Goal: Communication & Community: Answer question/provide support

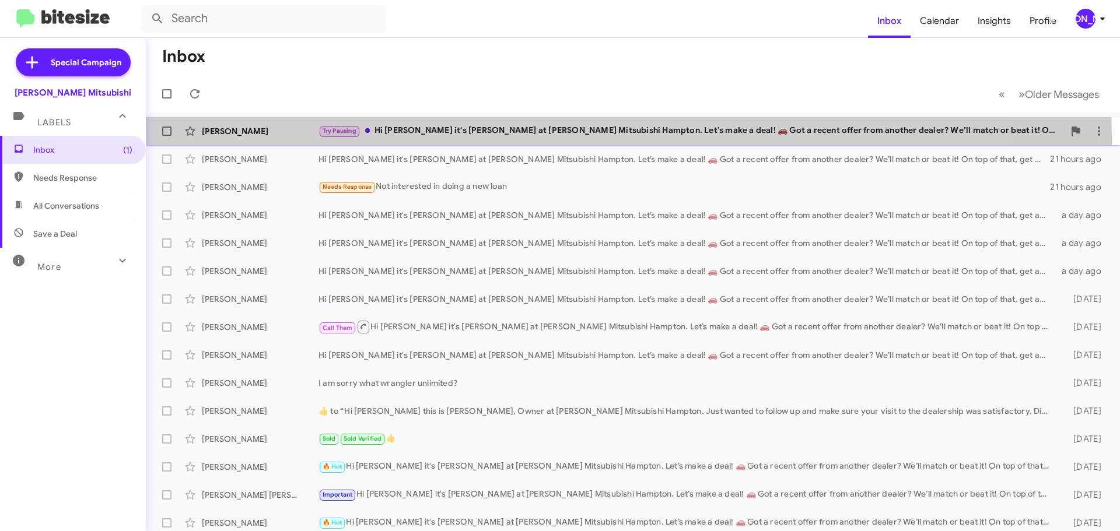
click at [394, 139] on div "Walt Davis Try Pausing Hi Walt it's Dan Banister at Banister Mitsubishi Hampton…" at bounding box center [632, 131] width 955 height 23
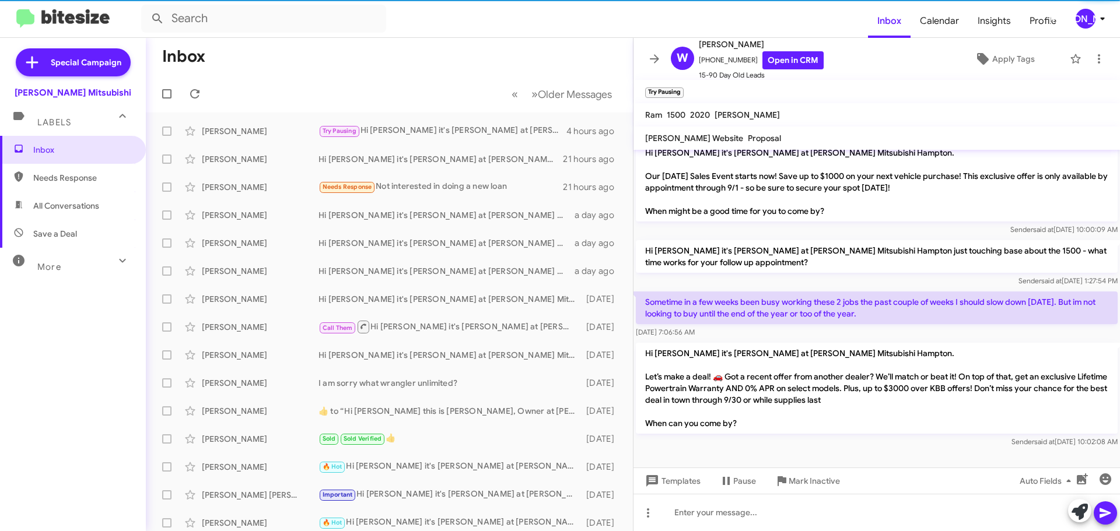
scroll to position [353, 0]
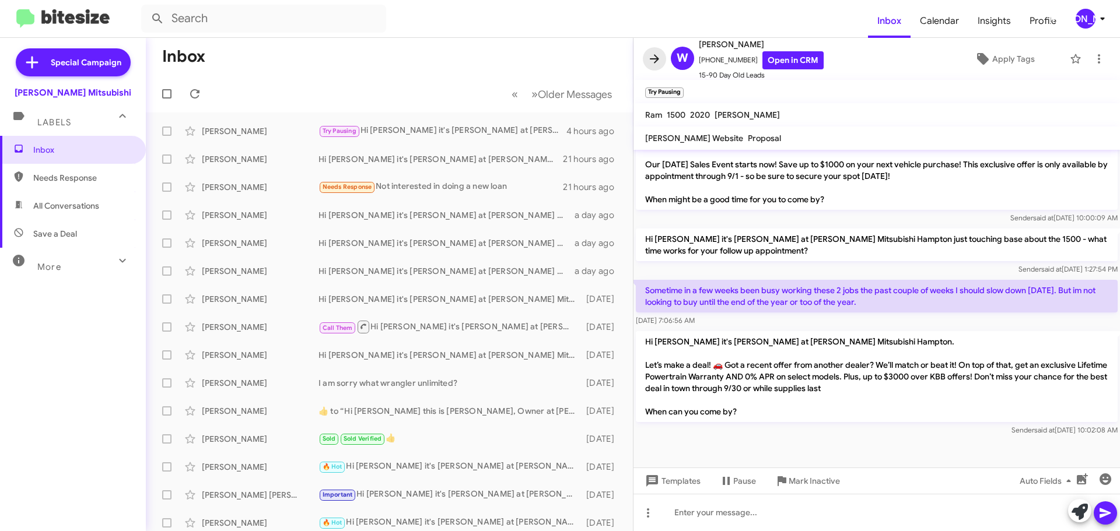
click at [658, 64] on icon at bounding box center [654, 59] width 14 height 14
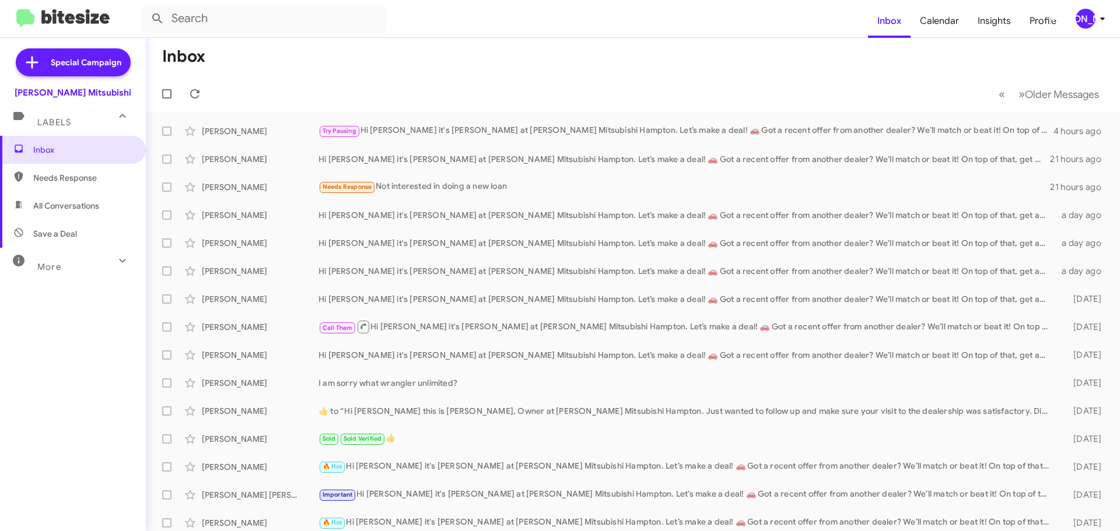
click at [1087, 22] on div "[PERSON_NAME]" at bounding box center [1085, 19] width 20 height 20
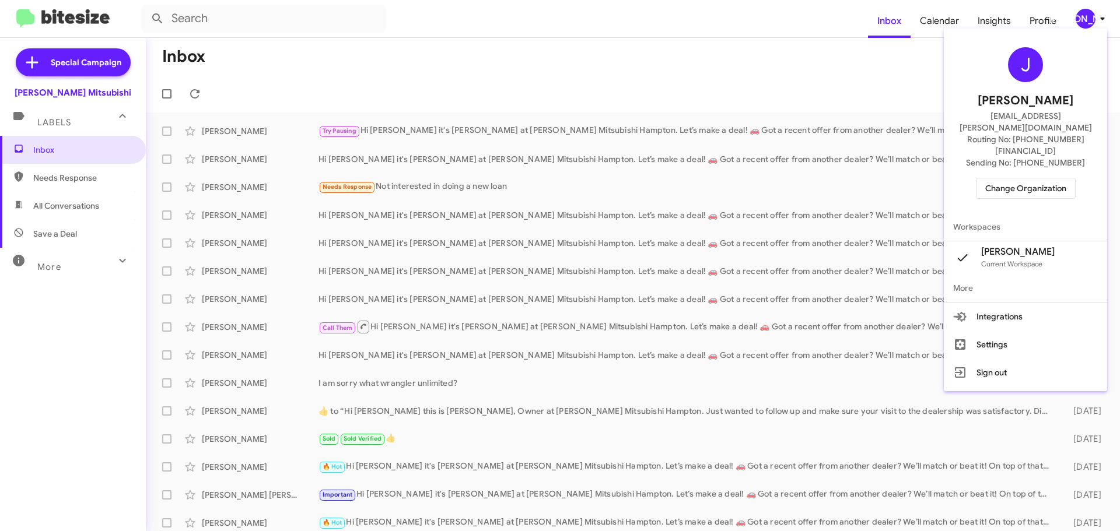
click at [1040, 178] on span "Change Organization" at bounding box center [1025, 188] width 81 height 20
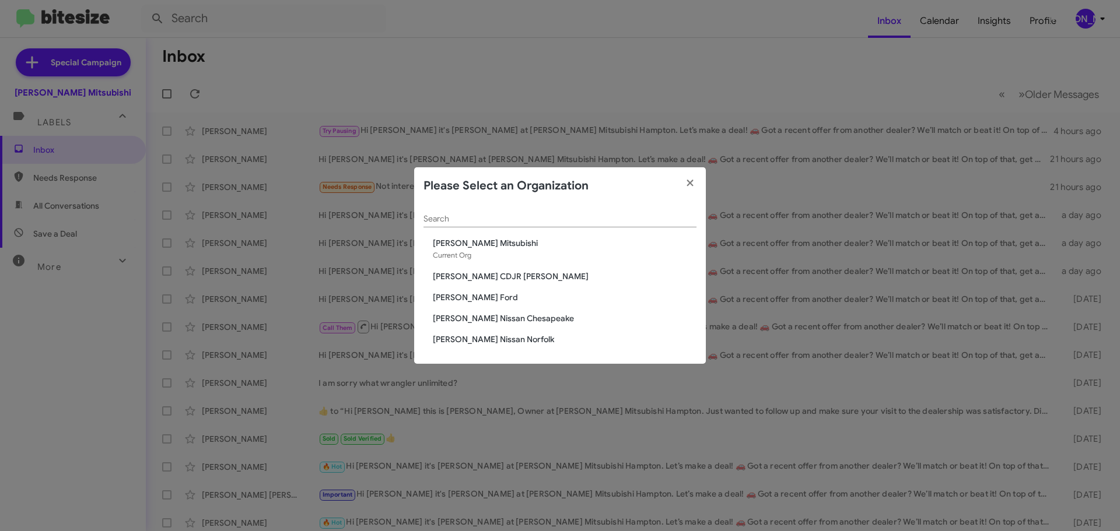
click at [492, 280] on span "[PERSON_NAME] CDJR [PERSON_NAME]" at bounding box center [565, 277] width 264 height 12
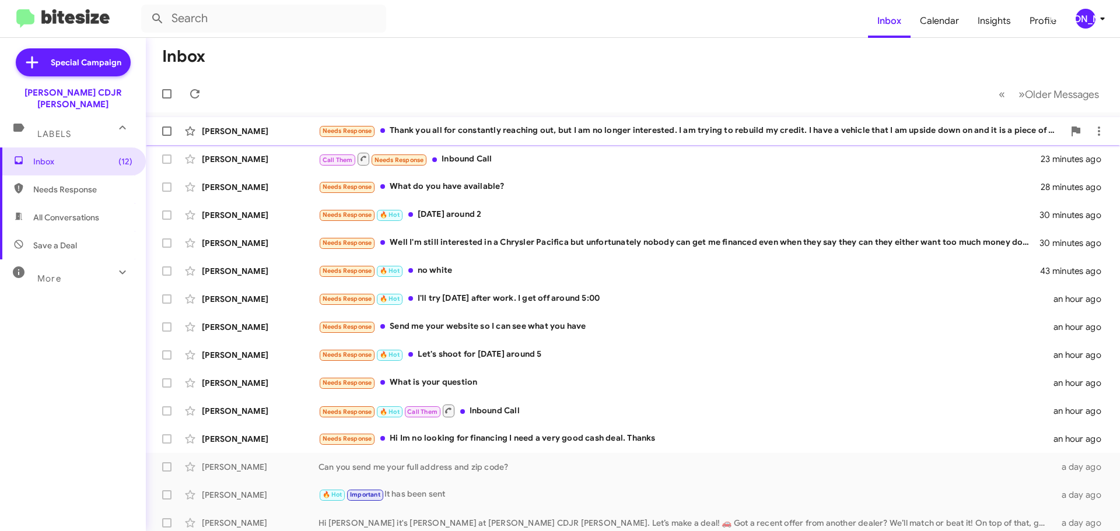
click at [559, 135] on div "Needs Response Thank you all for constantly reaching out, but I am no longer in…" at bounding box center [690, 130] width 745 height 13
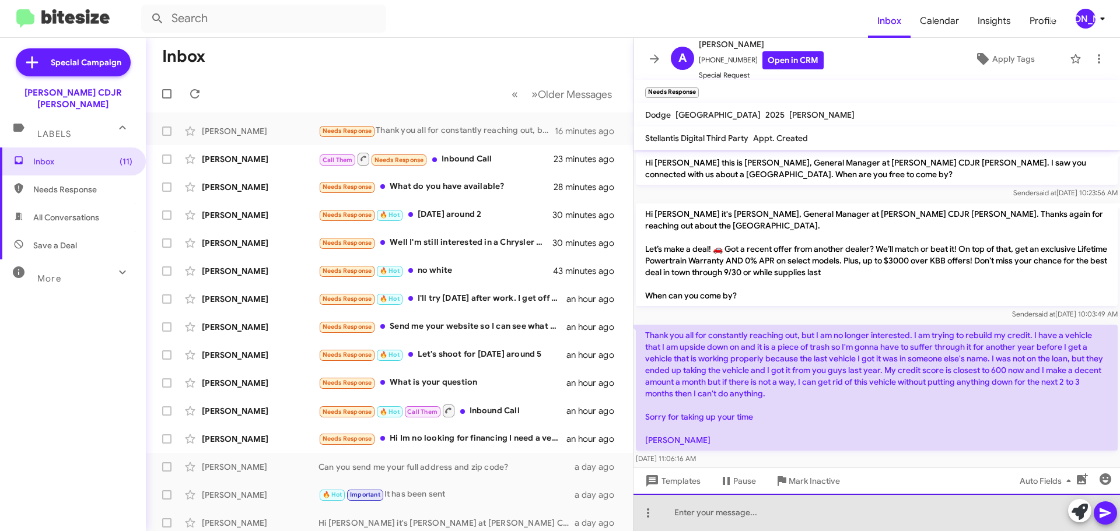
click at [778, 507] on div at bounding box center [876, 512] width 486 height 37
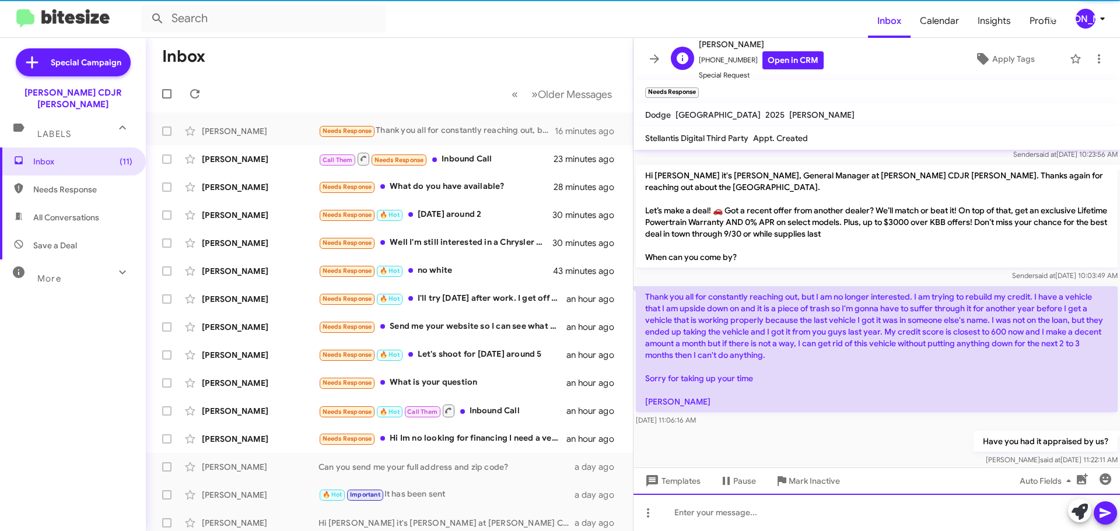
scroll to position [39, 0]
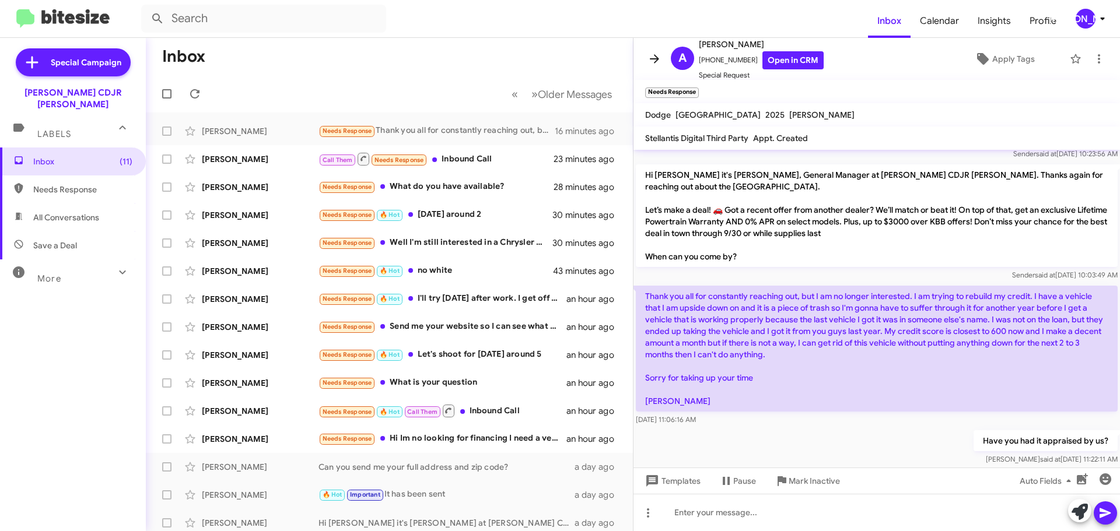
click at [660, 59] on icon at bounding box center [654, 59] width 14 height 14
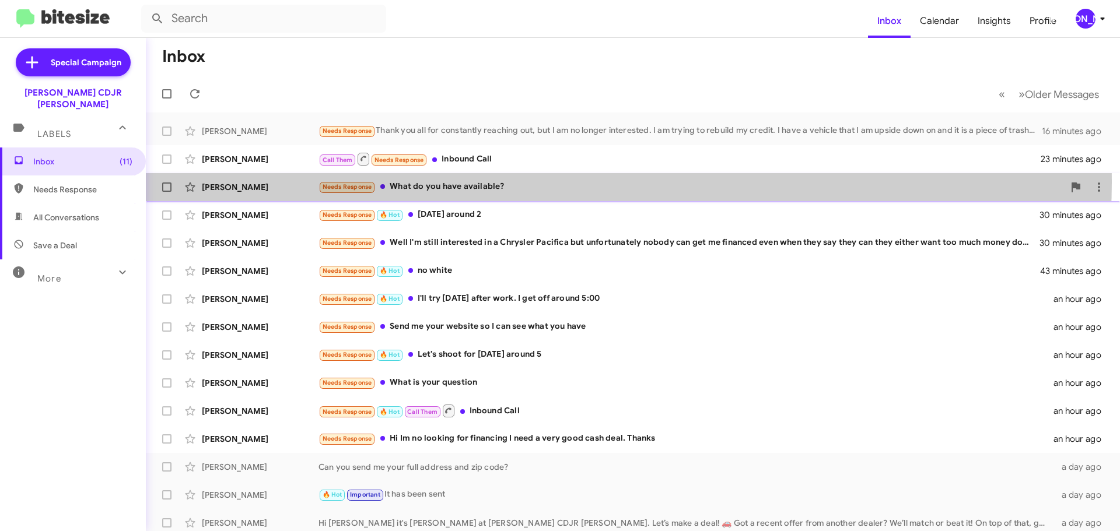
click at [522, 180] on div "Needs Response What do you have available?" at bounding box center [690, 186] width 745 height 13
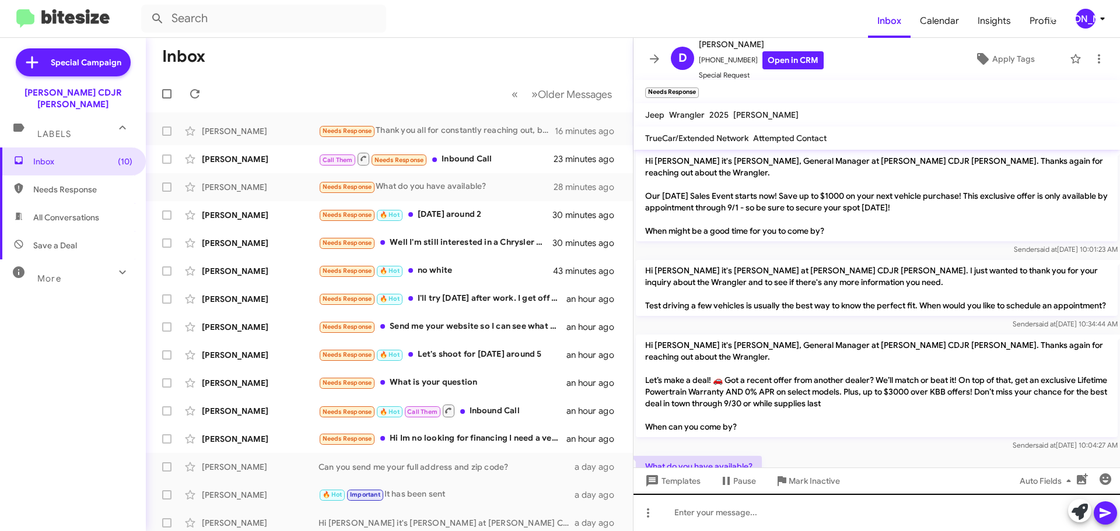
scroll to position [202, 0]
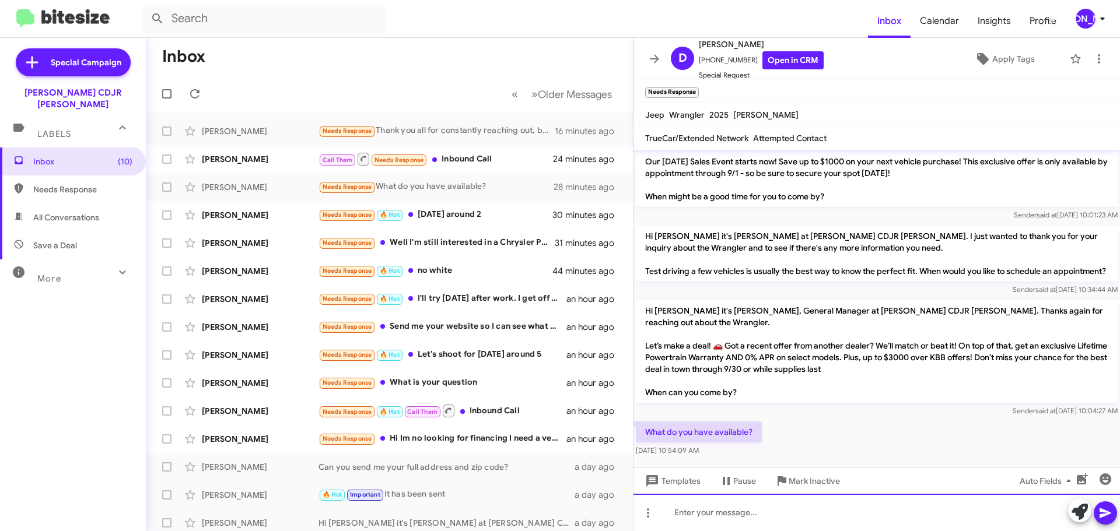
click at [893, 509] on div at bounding box center [876, 512] width 486 height 37
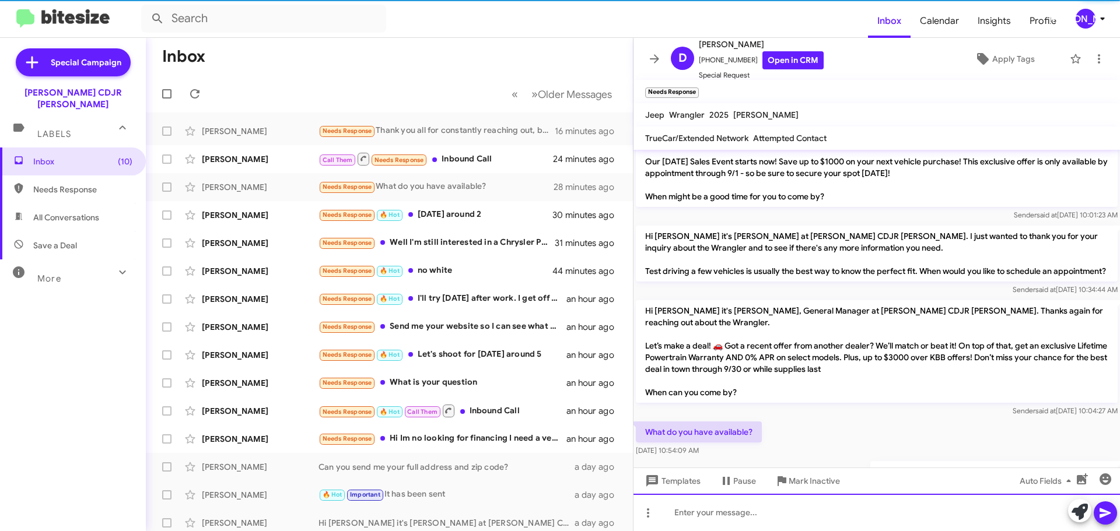
scroll to position [0, 0]
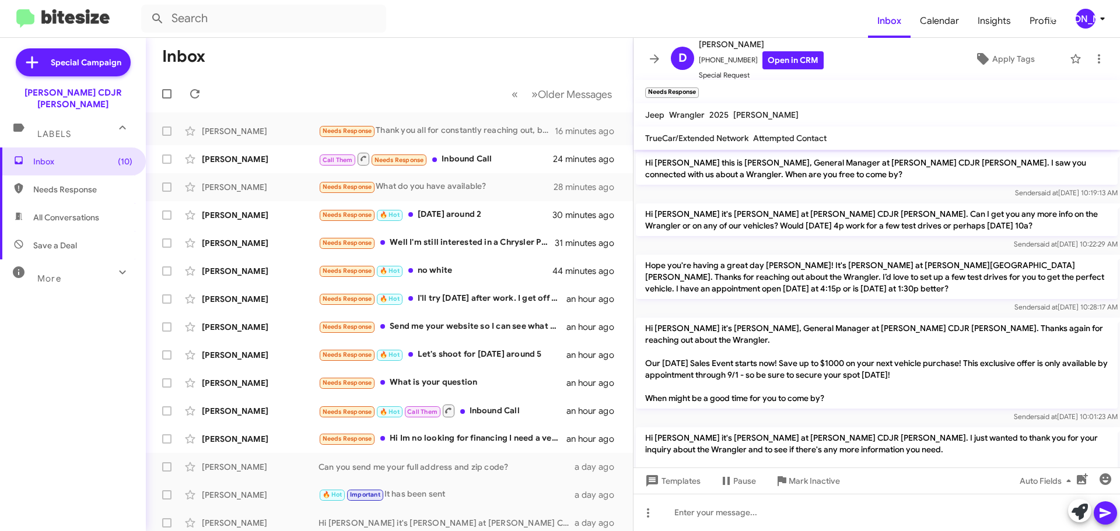
click at [646, 57] on span at bounding box center [654, 59] width 23 height 14
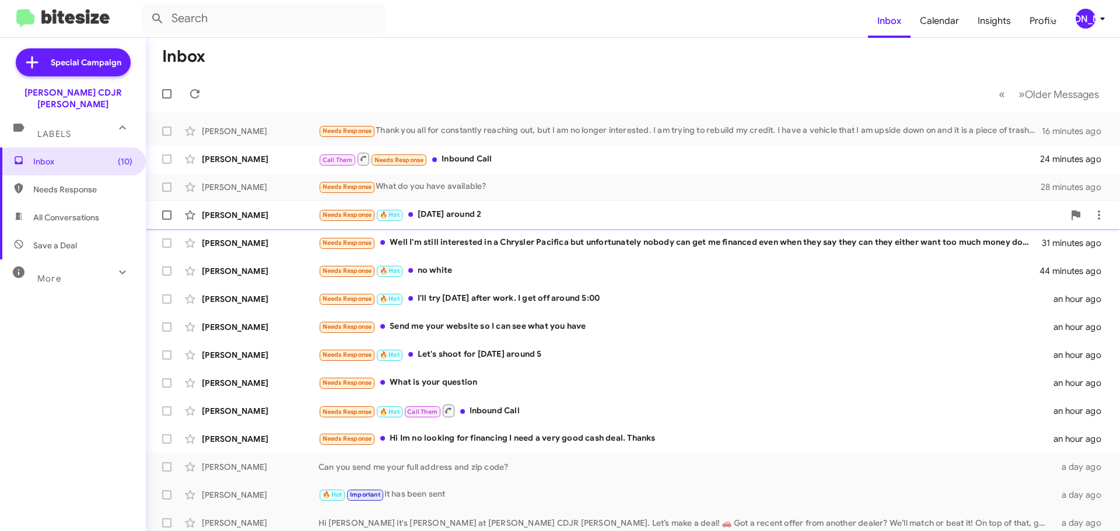
click at [517, 217] on div "Needs Response 🔥 Hot [DATE] around 2" at bounding box center [690, 214] width 745 height 13
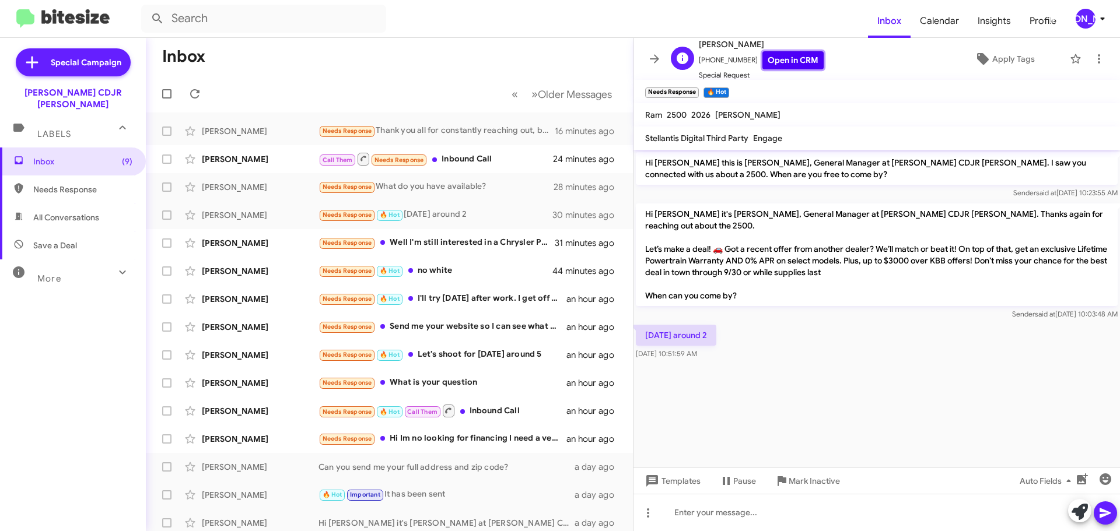
click at [777, 62] on link "Open in CRM" at bounding box center [792, 60] width 61 height 18
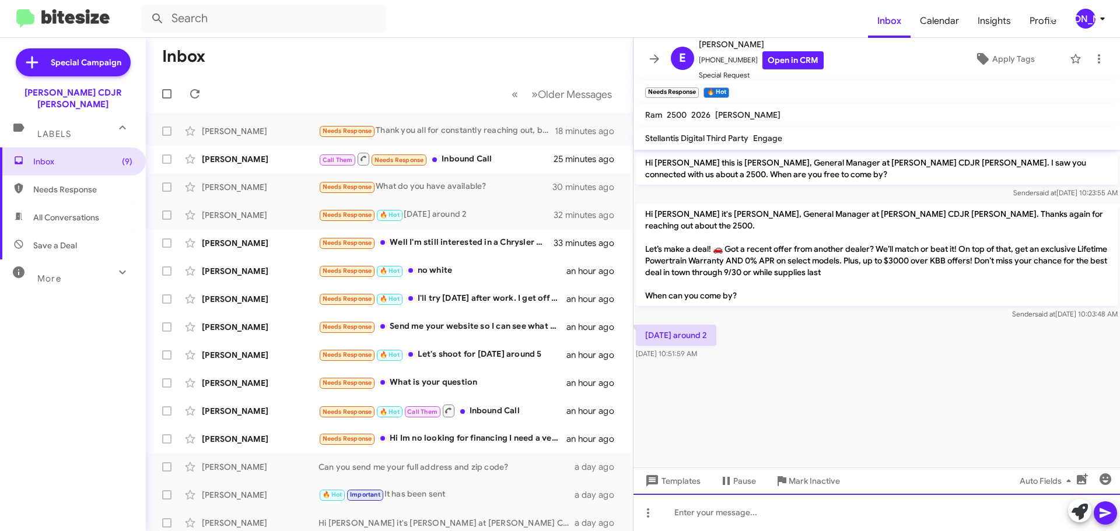
click at [777, 513] on div at bounding box center [876, 512] width 486 height 37
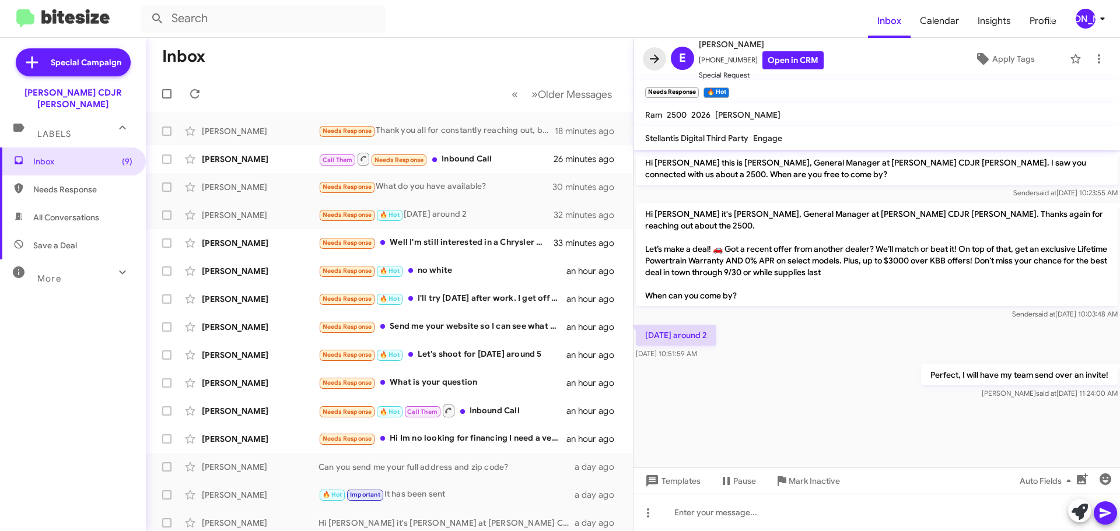
click at [647, 58] on span at bounding box center [654, 59] width 23 height 14
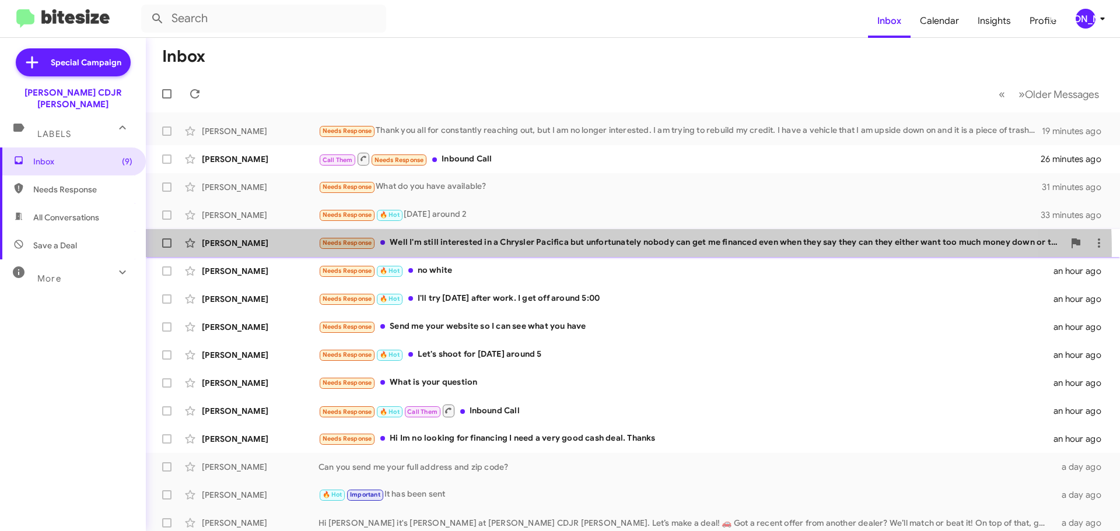
click at [556, 252] on div "[PERSON_NAME] Needs Response Well I'm still interested in a Chrysler Pacifica b…" at bounding box center [632, 243] width 955 height 23
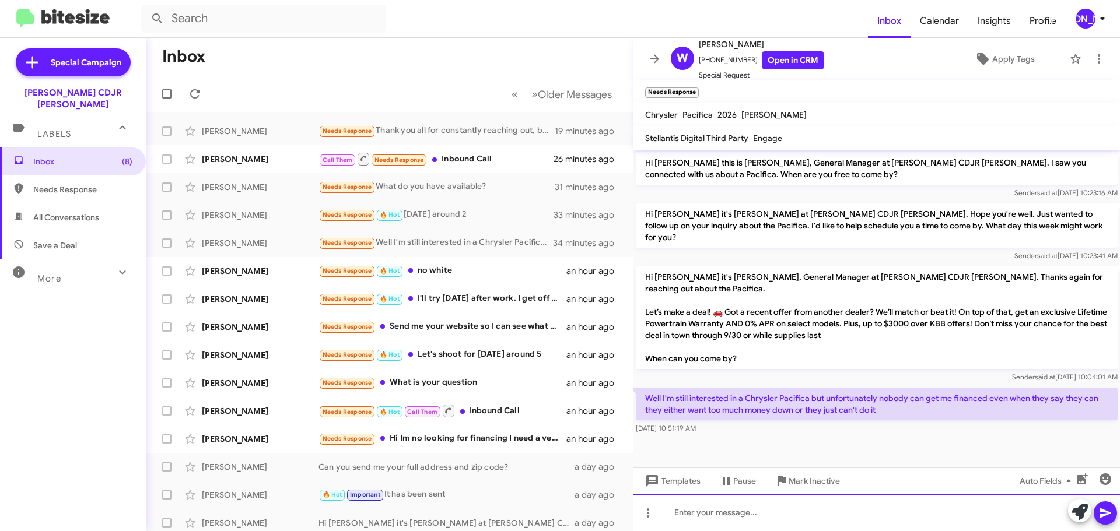
click at [826, 524] on div at bounding box center [876, 512] width 486 height 37
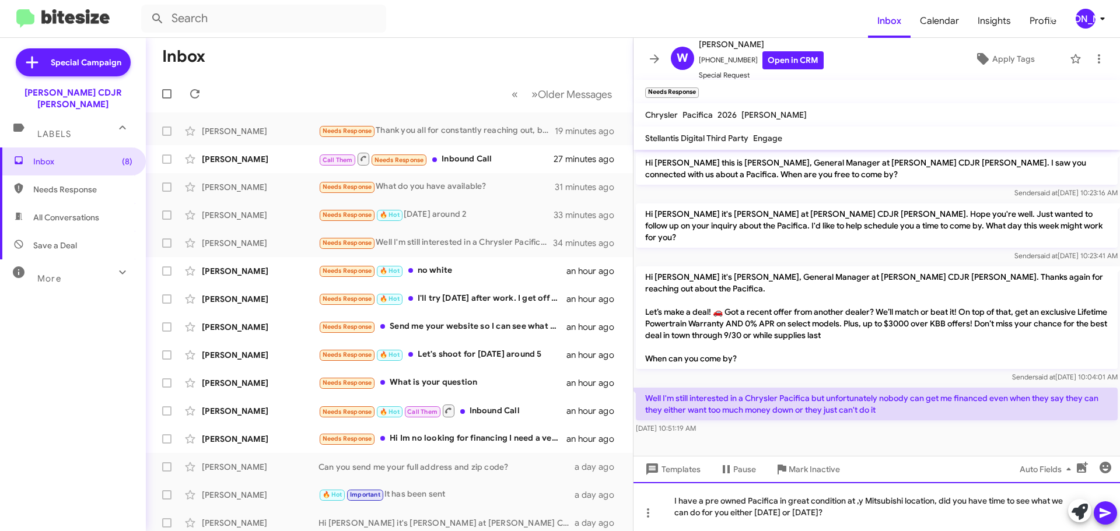
drag, startPoint x: 857, startPoint y: 501, endPoint x: 893, endPoint y: 496, distance: 36.6
click at [857, 501] on div "I have a pre owned Pacifica in great condition at ,y Mitsubishi location, did y…" at bounding box center [876, 506] width 486 height 49
click at [895, 514] on div "I have a pre owned Pacifica in great condition at my Mitsubishi location, did y…" at bounding box center [876, 506] width 486 height 49
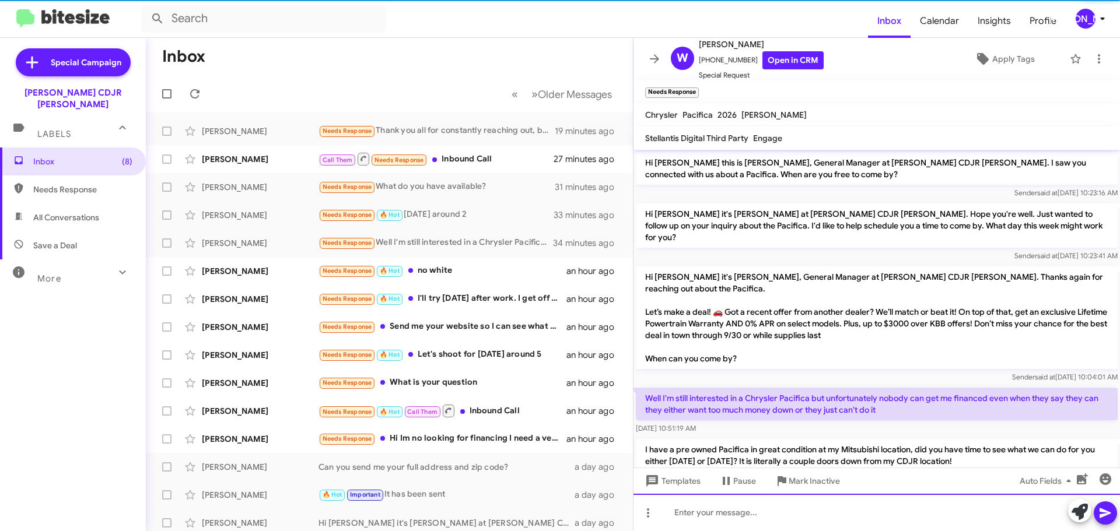
scroll to position [12, 0]
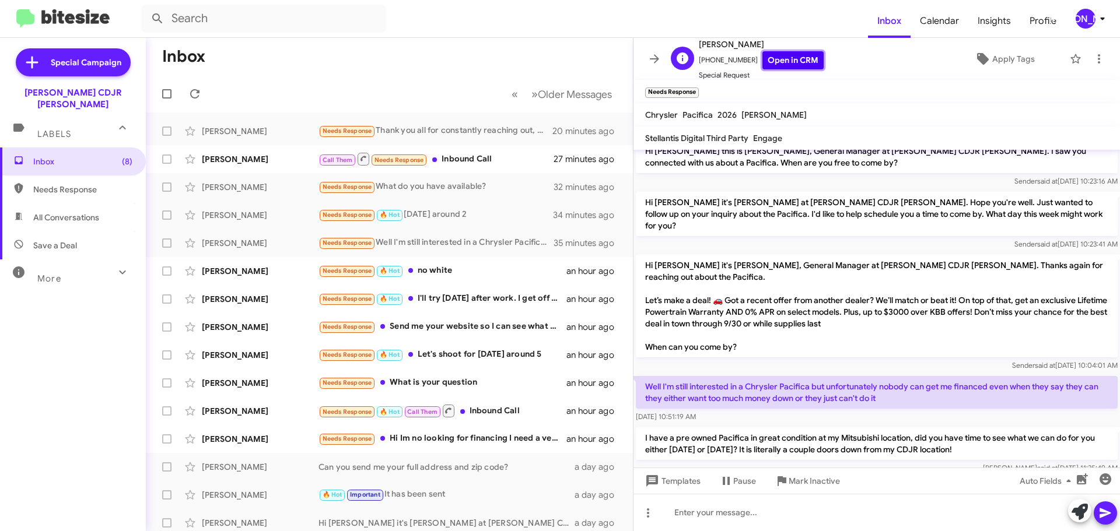
click at [777, 58] on link "Open in CRM" at bounding box center [792, 60] width 61 height 18
click at [655, 57] on icon at bounding box center [654, 58] width 9 height 9
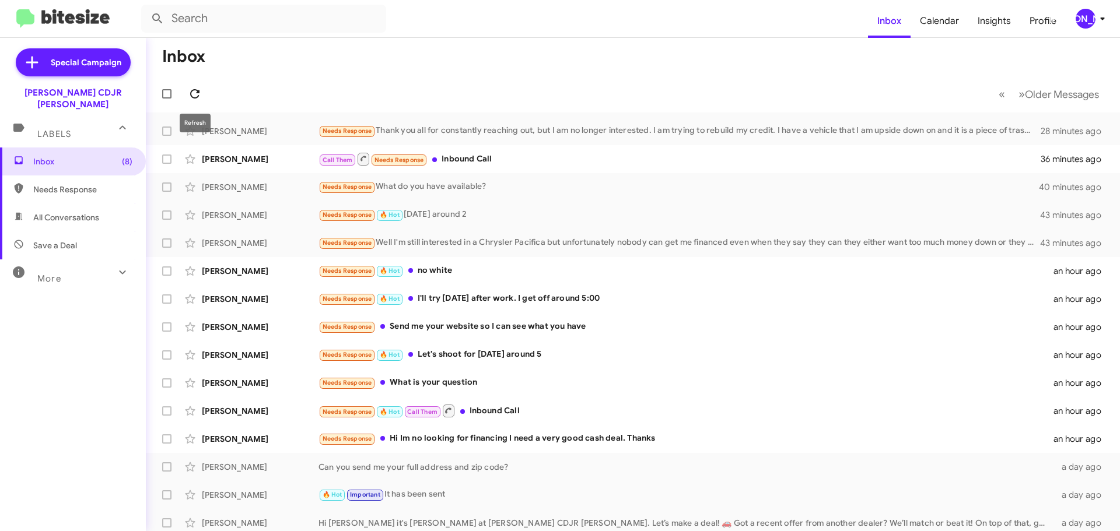
click at [196, 99] on icon at bounding box center [195, 94] width 14 height 14
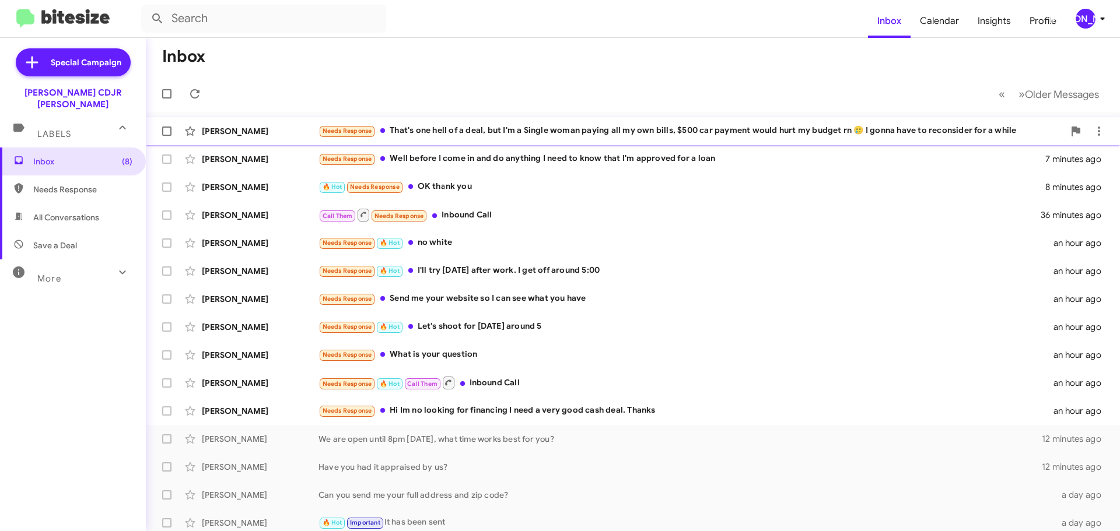
click at [634, 137] on div "Needs Response That's one hell of a deal, but I'm a Single woman paying all my …" at bounding box center [690, 130] width 745 height 13
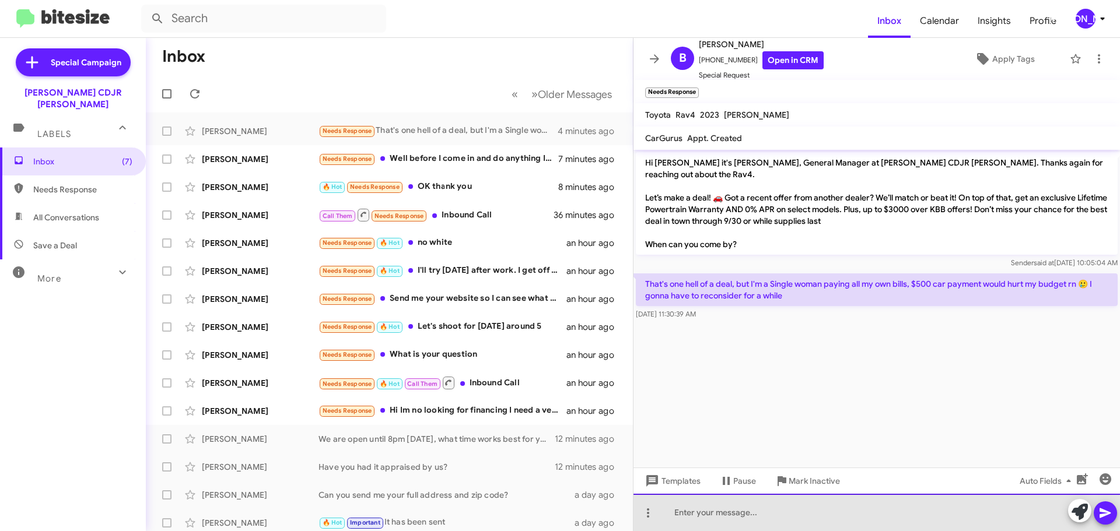
click at [752, 525] on div at bounding box center [876, 512] width 486 height 37
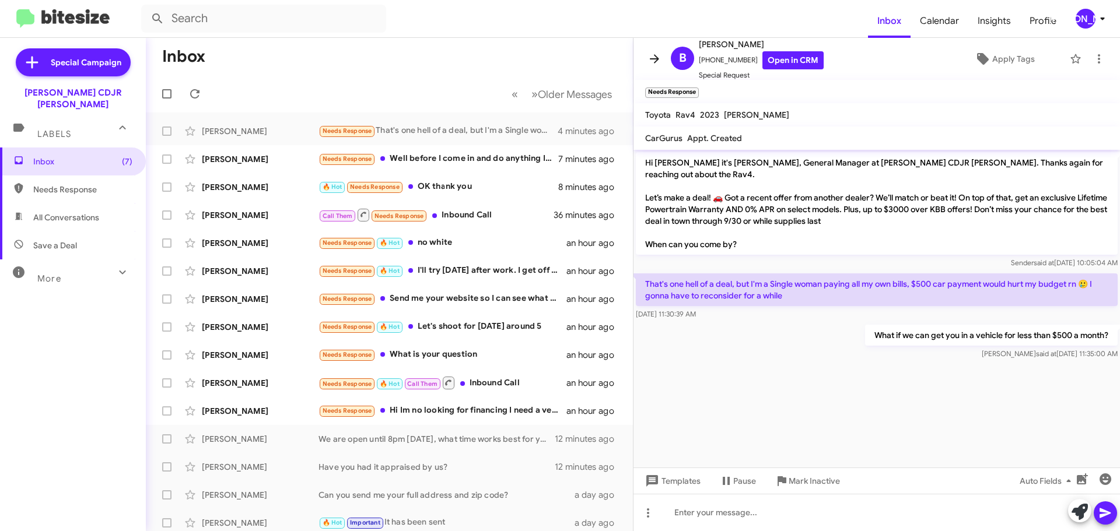
click at [663, 59] on span at bounding box center [654, 59] width 23 height 14
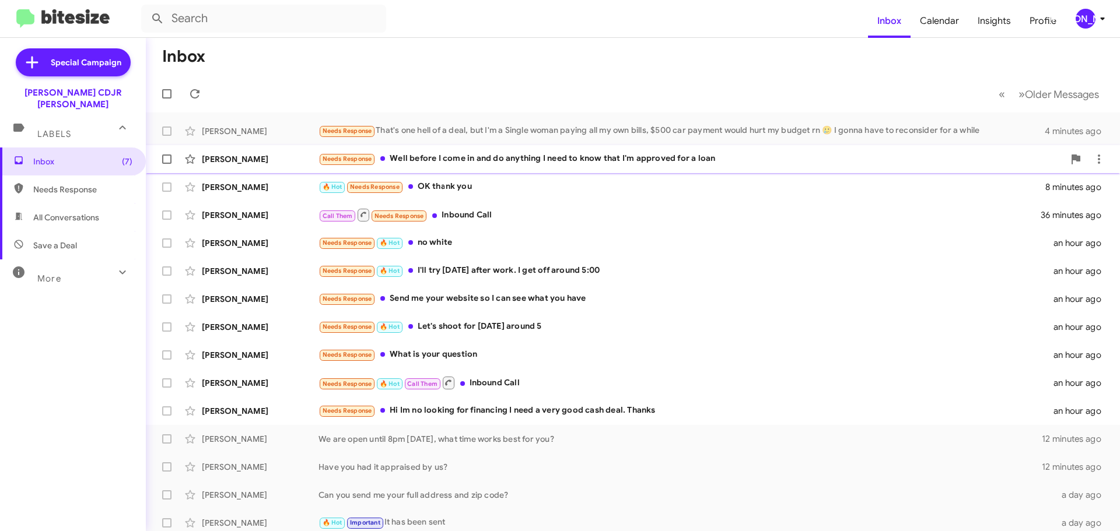
click at [544, 165] on div "Needs Response Well before I come in and do anything I need to know that I'm ap…" at bounding box center [690, 158] width 745 height 13
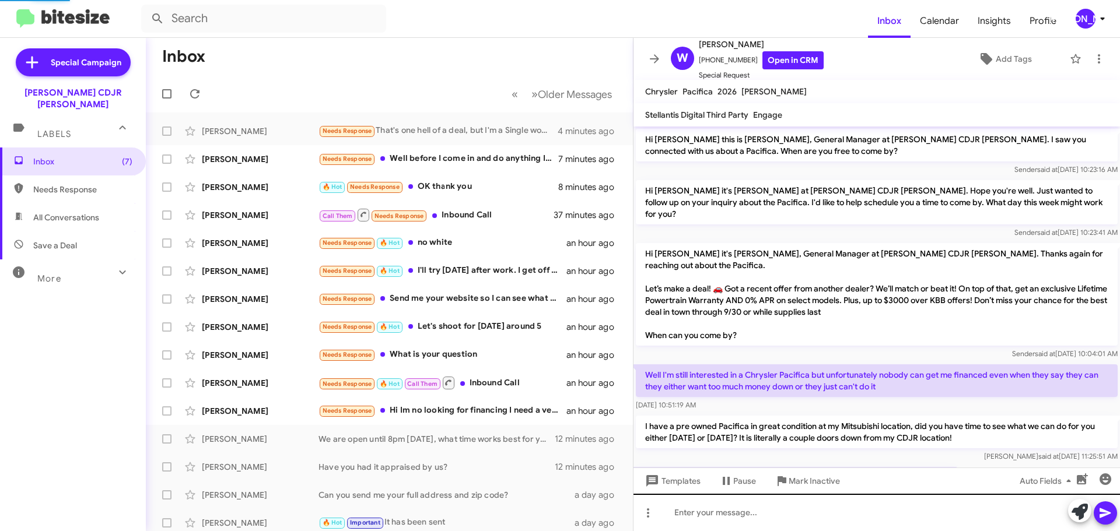
scroll to position [31, 0]
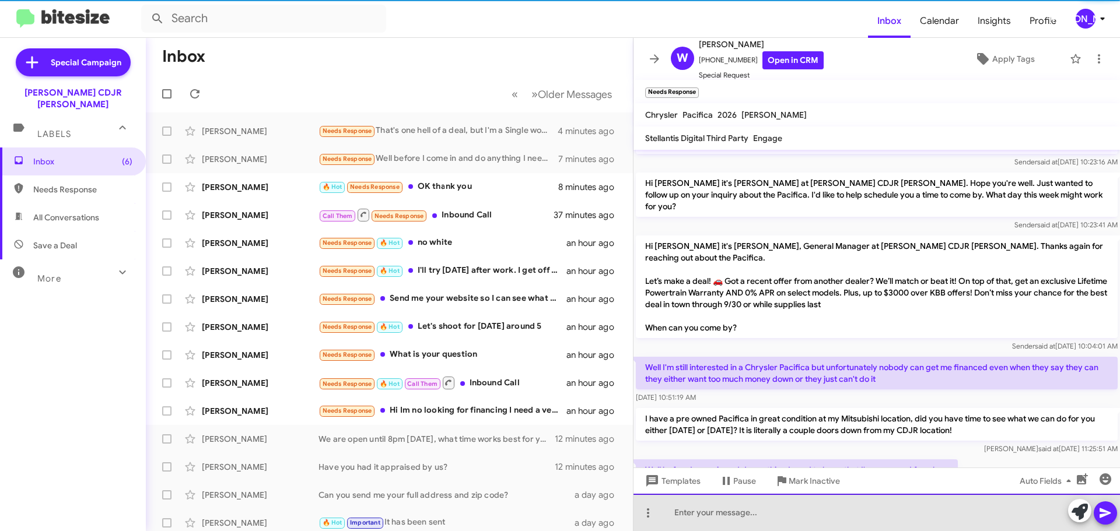
click at [692, 517] on div at bounding box center [876, 512] width 486 height 37
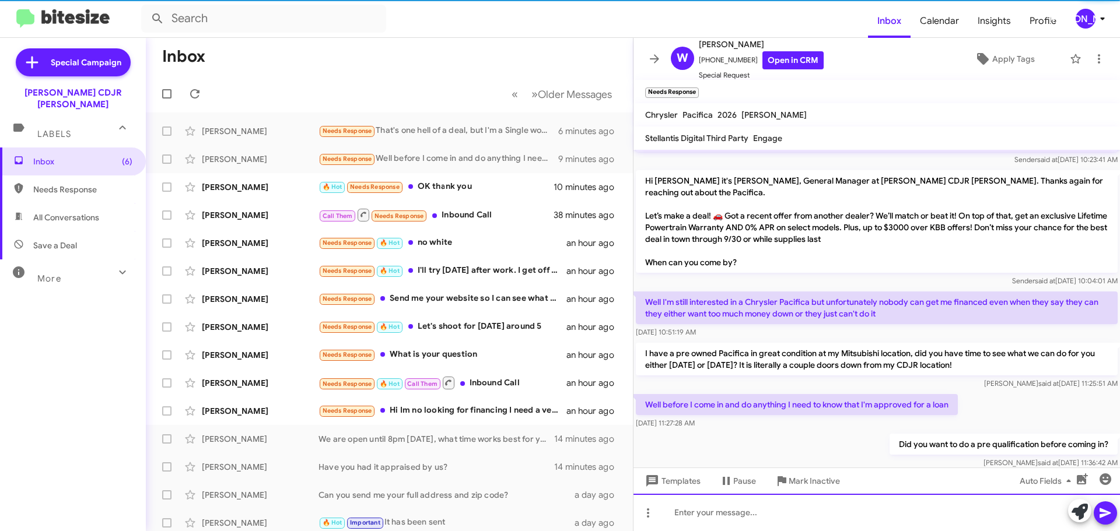
scroll to position [97, 0]
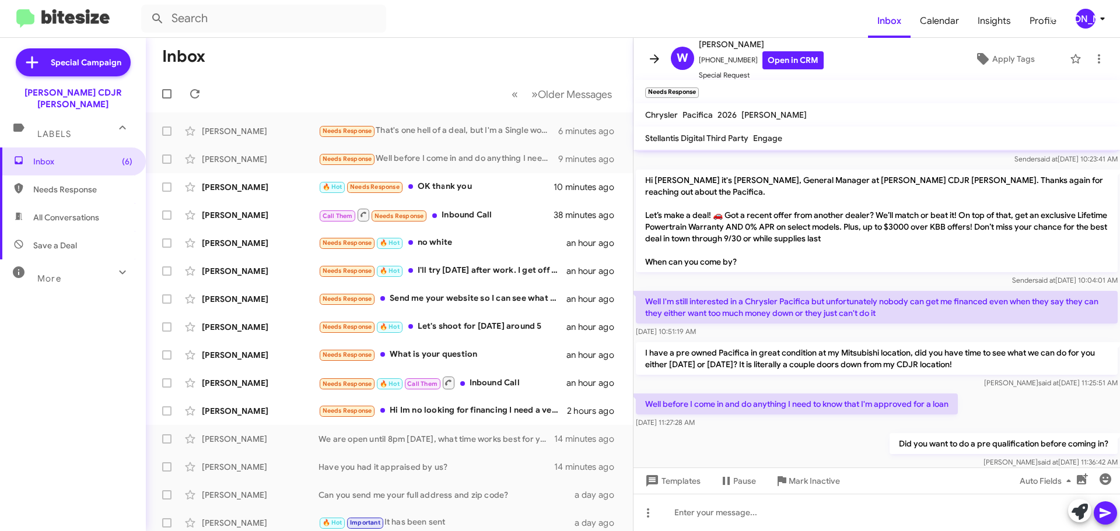
click at [665, 60] on span at bounding box center [654, 59] width 23 height 14
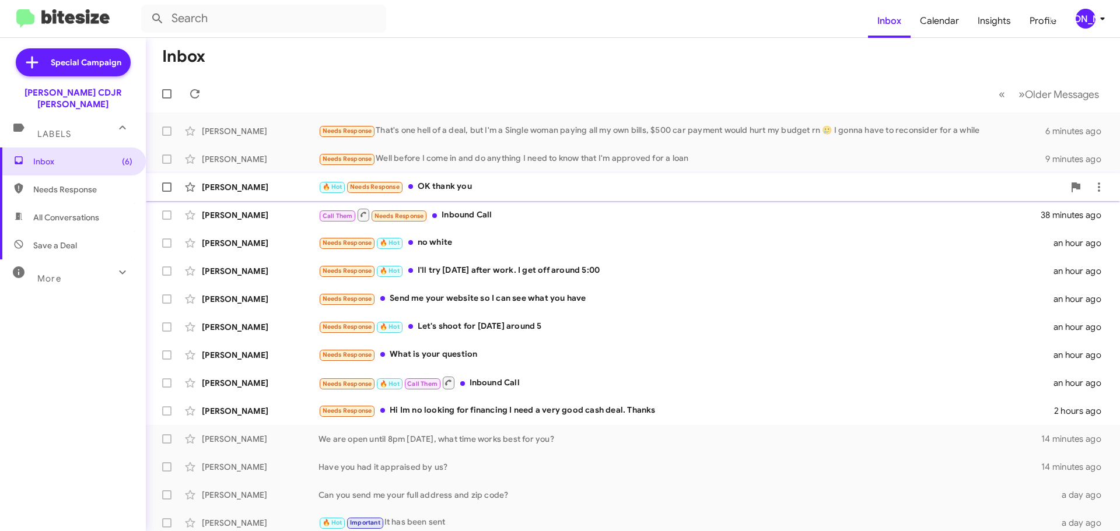
click at [542, 181] on div "🔥 Hot Needs Response OK thank you" at bounding box center [690, 186] width 745 height 13
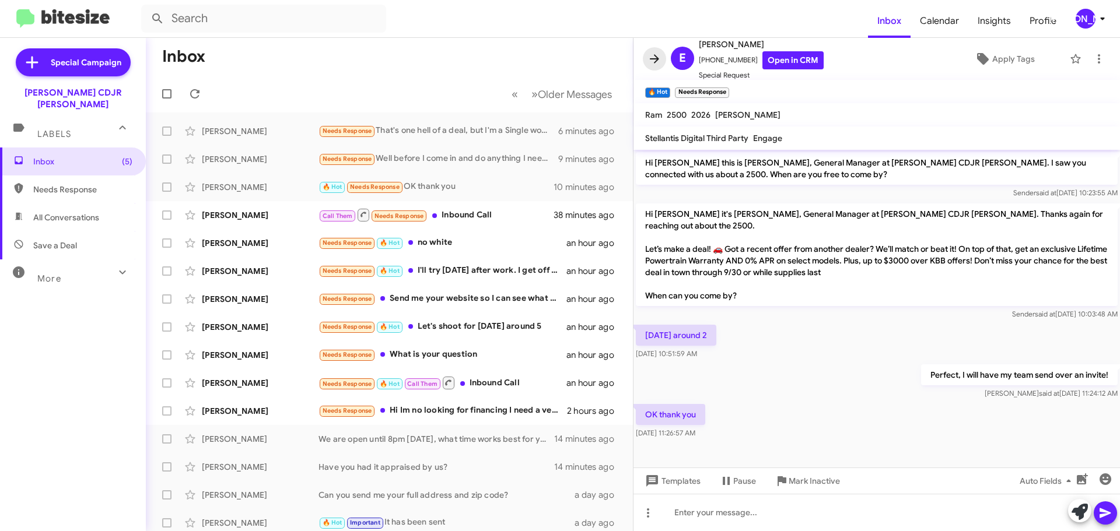
click at [664, 54] on span at bounding box center [654, 59] width 23 height 14
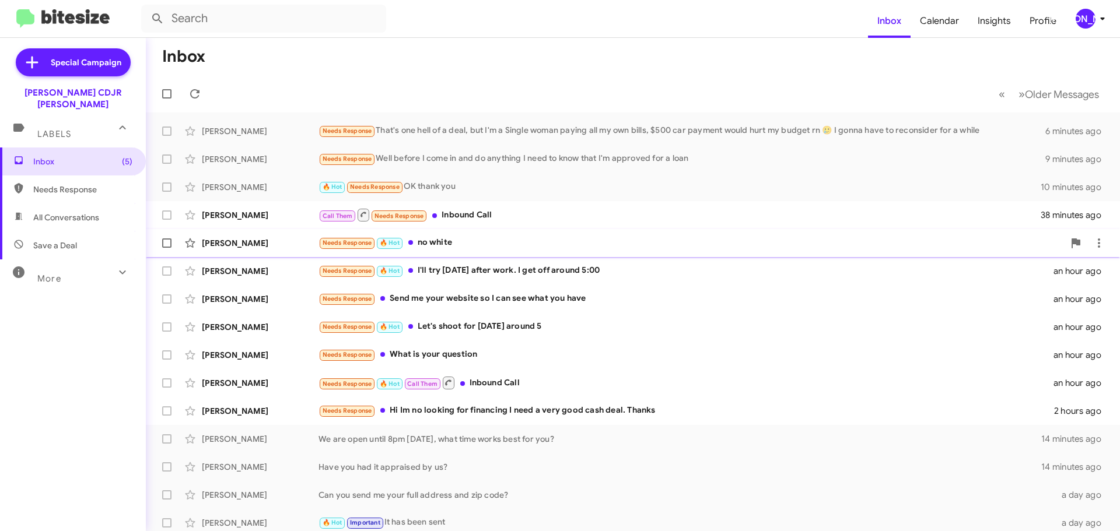
click at [532, 237] on div "Needs Response 🔥 Hot no white" at bounding box center [690, 242] width 745 height 13
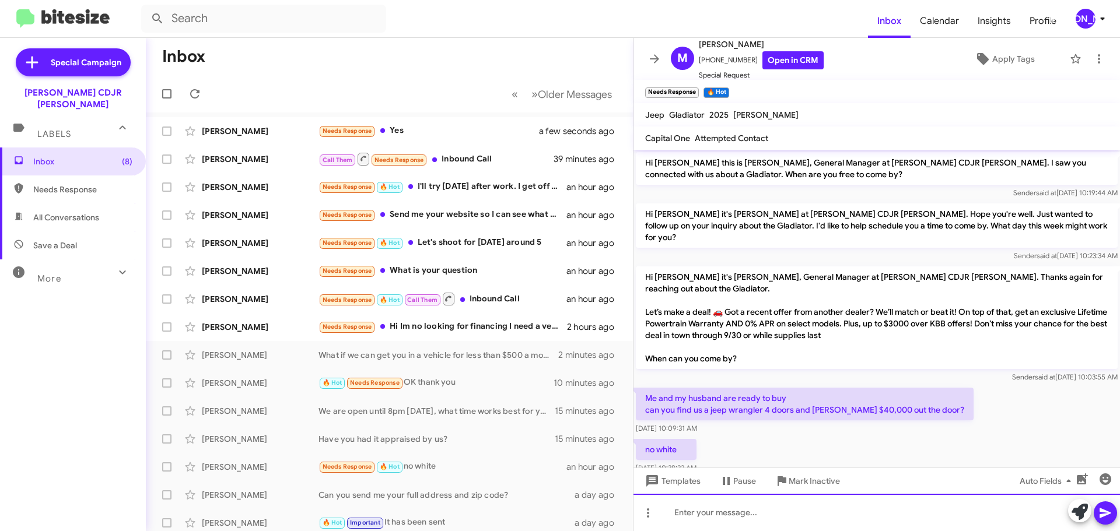
click at [738, 522] on div at bounding box center [876, 512] width 486 height 37
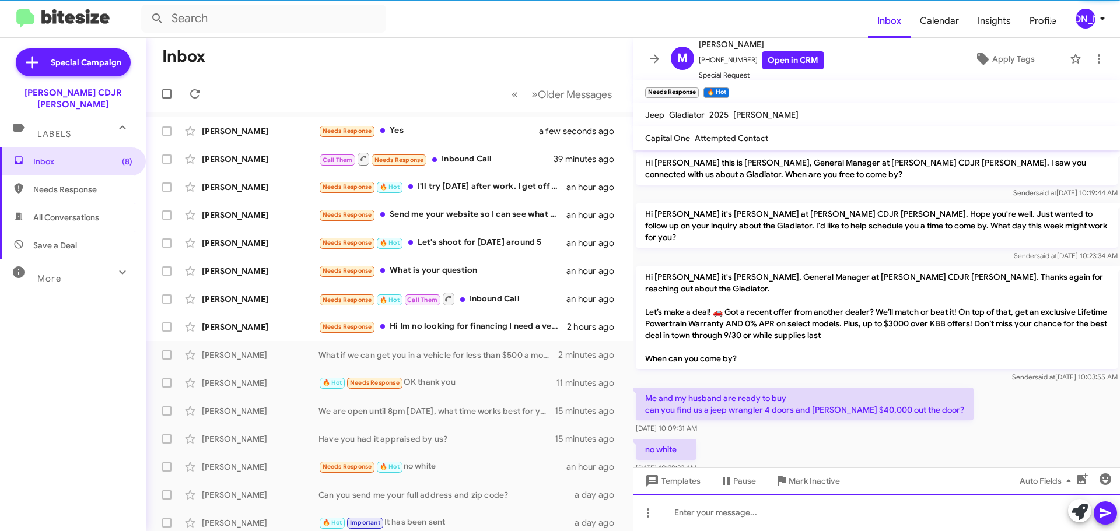
scroll to position [43, 0]
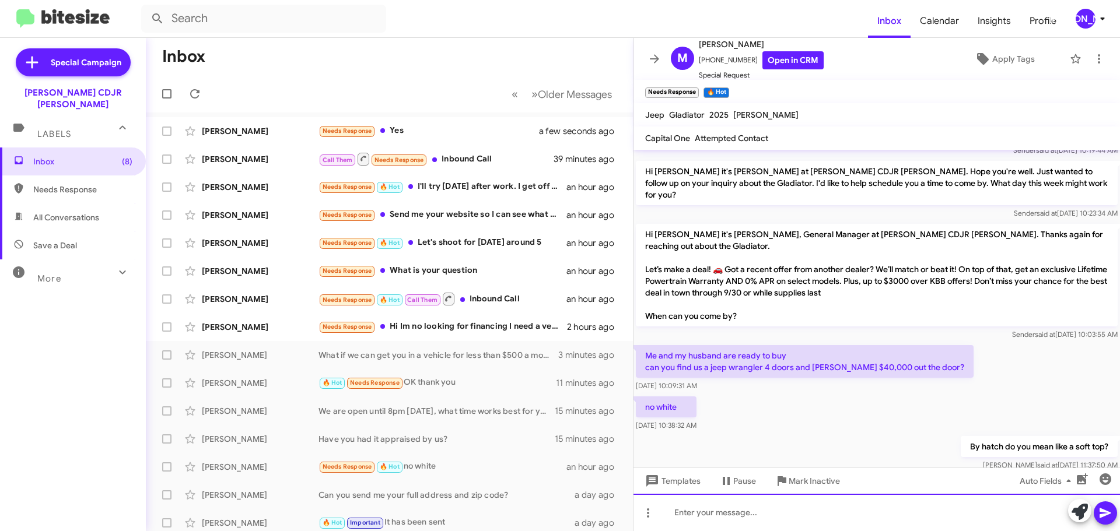
click at [850, 506] on div at bounding box center [876, 512] width 486 height 37
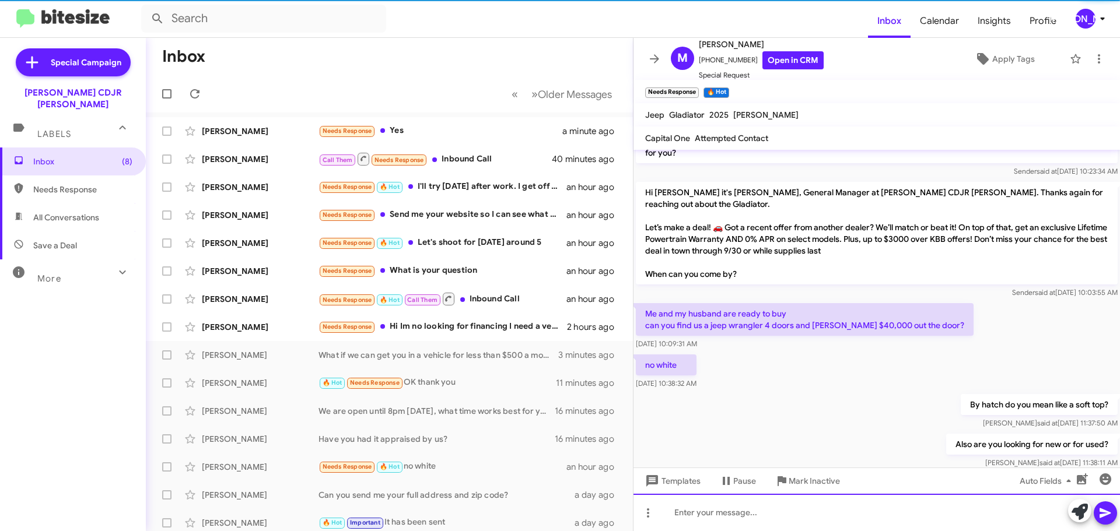
scroll to position [85, 0]
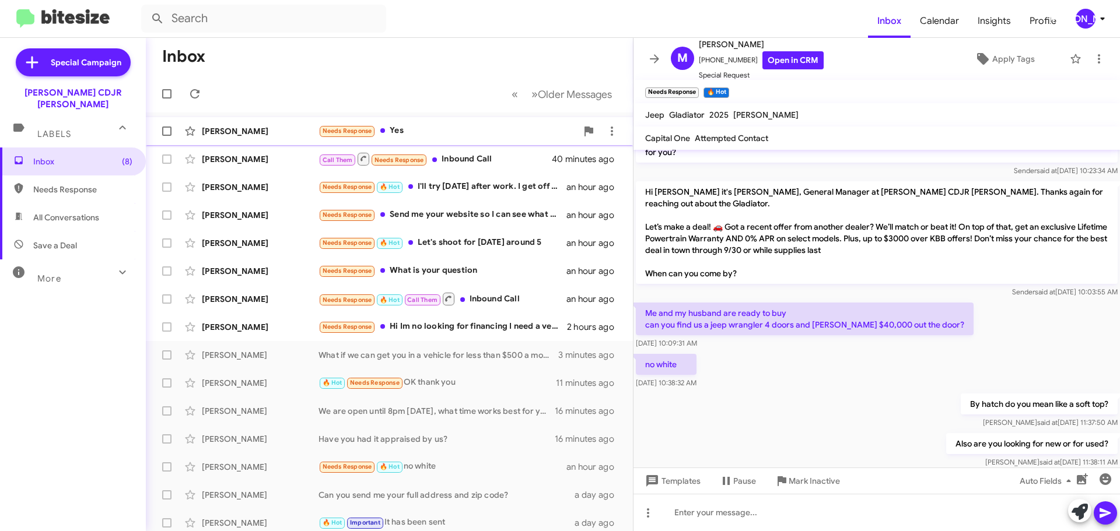
click at [467, 130] on div "Needs Response Yes" at bounding box center [447, 130] width 258 height 13
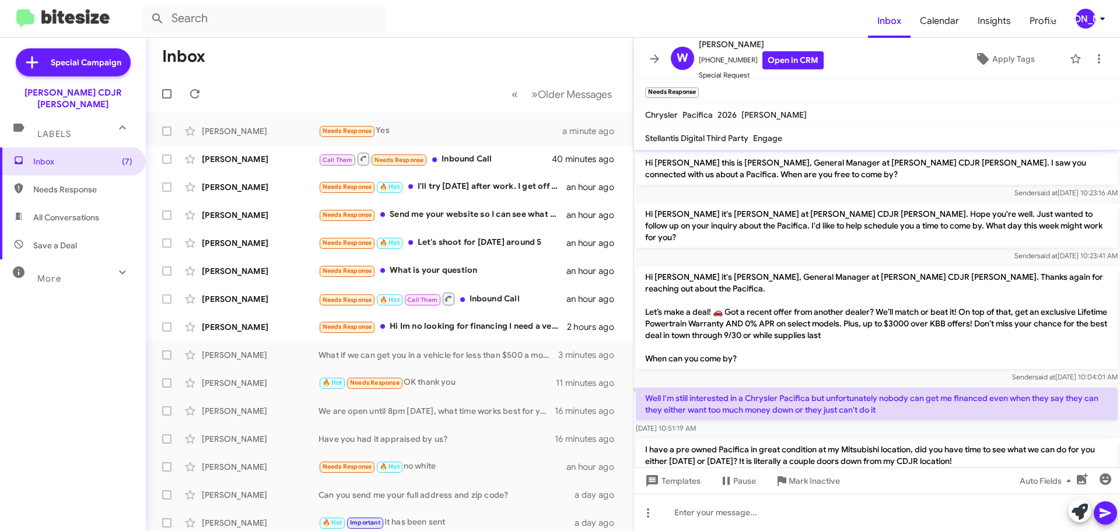
scroll to position [139, 0]
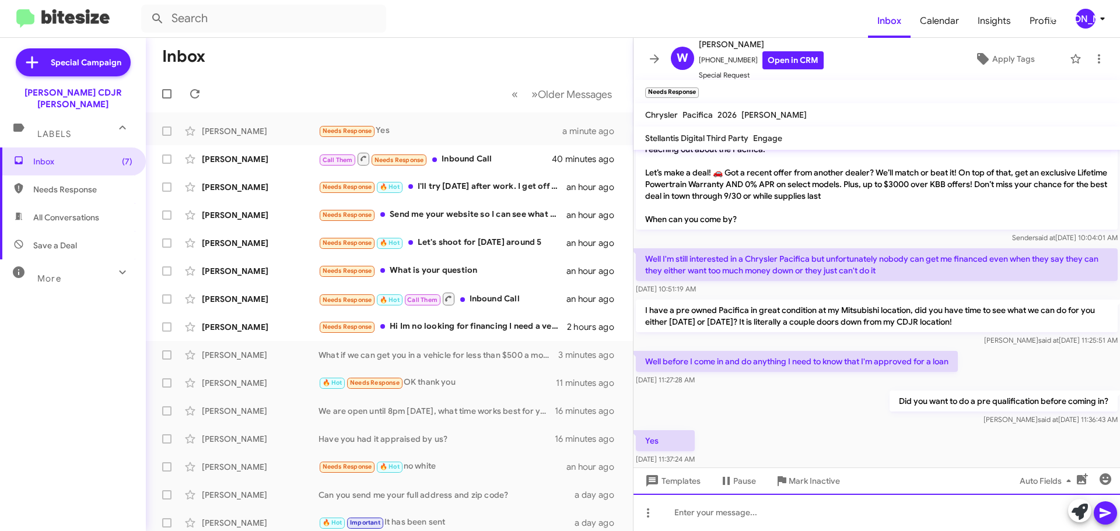
click at [741, 517] on div at bounding box center [876, 512] width 486 height 37
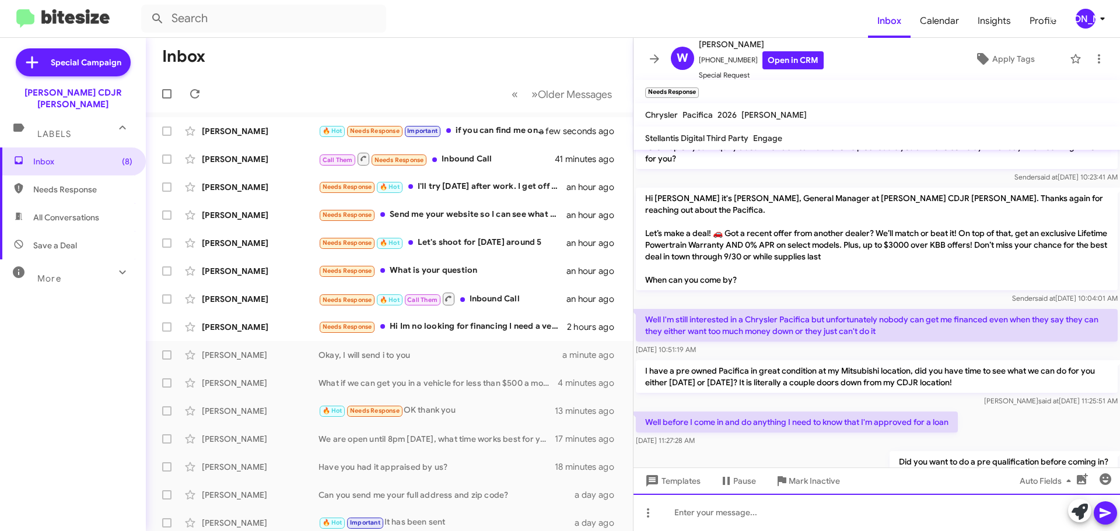
scroll to position [182, 0]
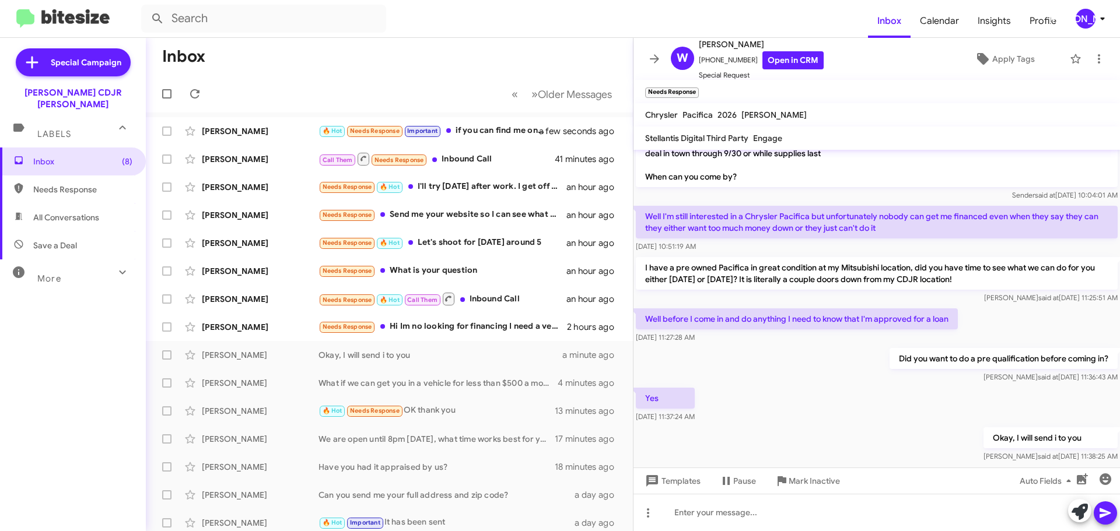
click at [656, 58] on icon at bounding box center [654, 58] width 9 height 9
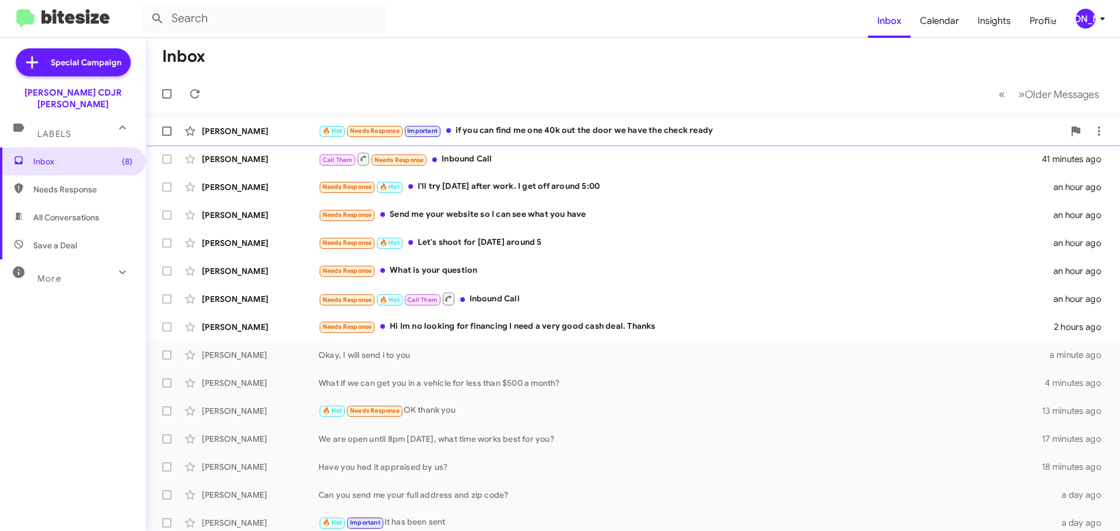
click at [632, 143] on span "[PERSON_NAME] 🔥 Hot Needs Response Important if you can find me one 40k out the…" at bounding box center [633, 131] width 974 height 28
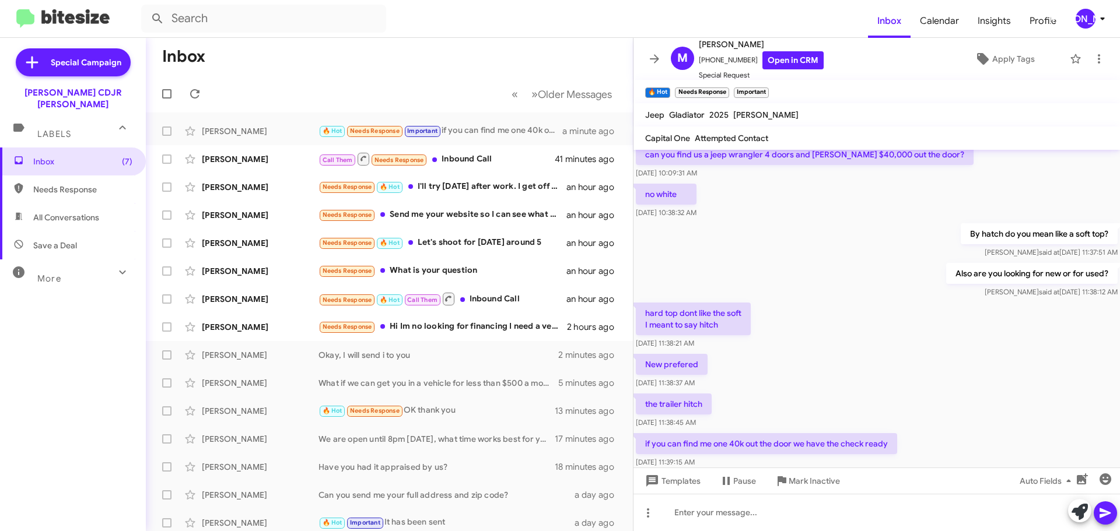
scroll to position [267, 0]
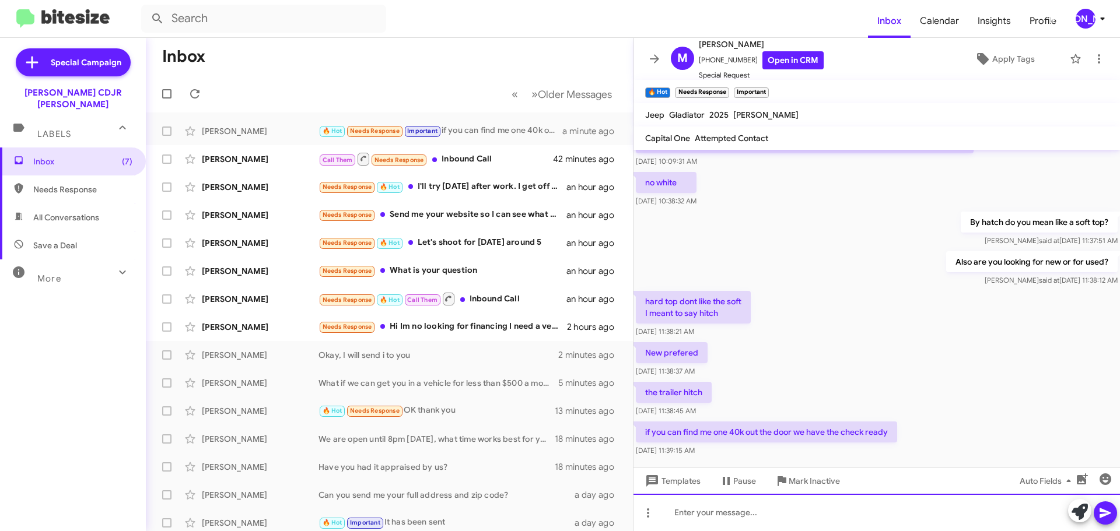
paste div
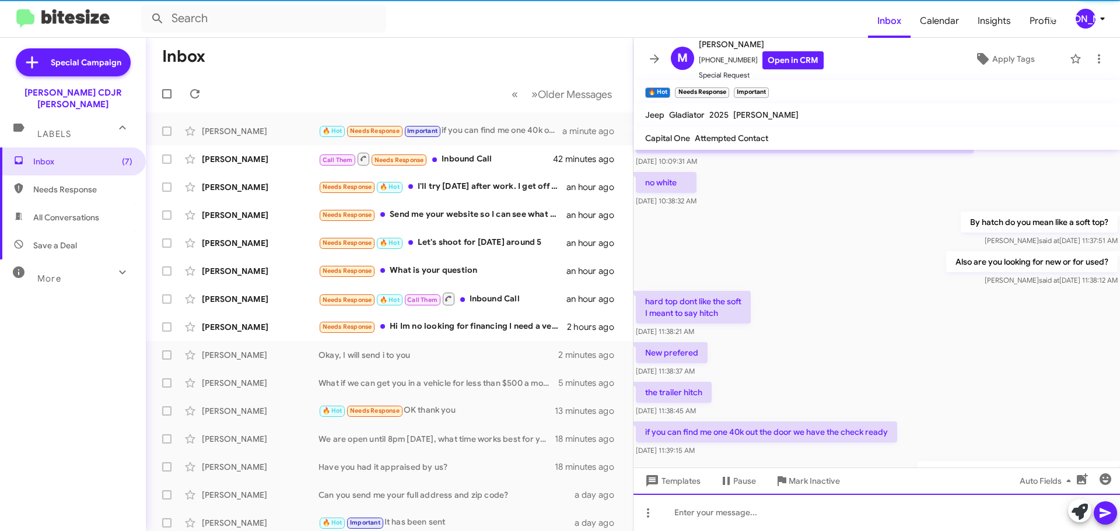
scroll to position [0, 0]
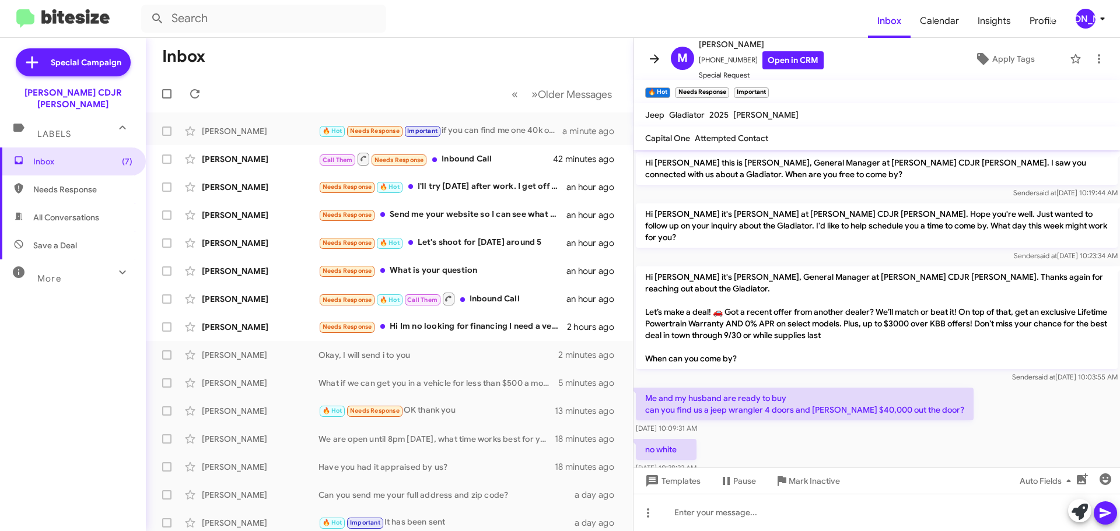
click at [656, 55] on icon at bounding box center [654, 59] width 14 height 14
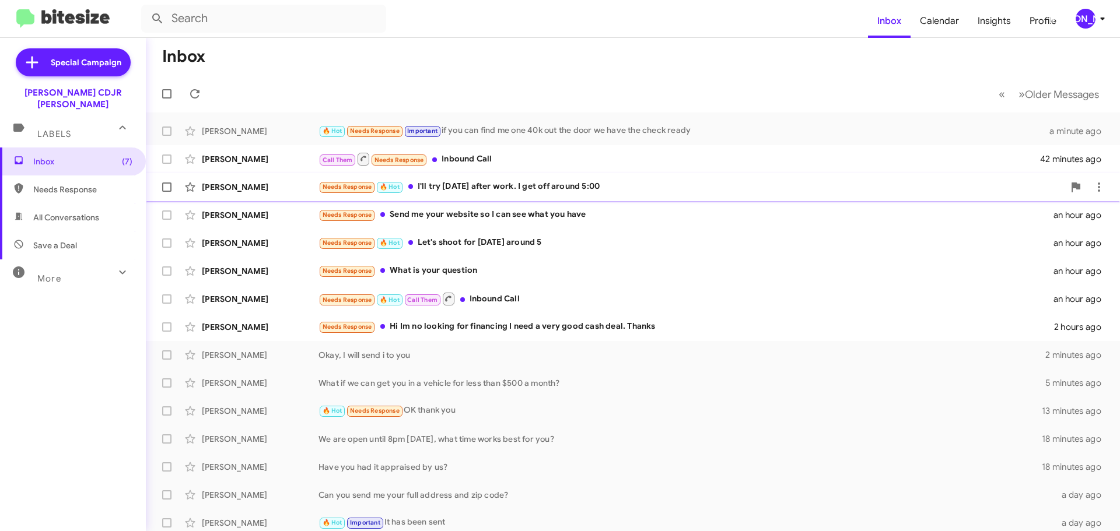
click at [524, 195] on div "[PERSON_NAME] Needs Response 🔥 Hot I'll try [DATE] after work. I get off around…" at bounding box center [632, 187] width 955 height 23
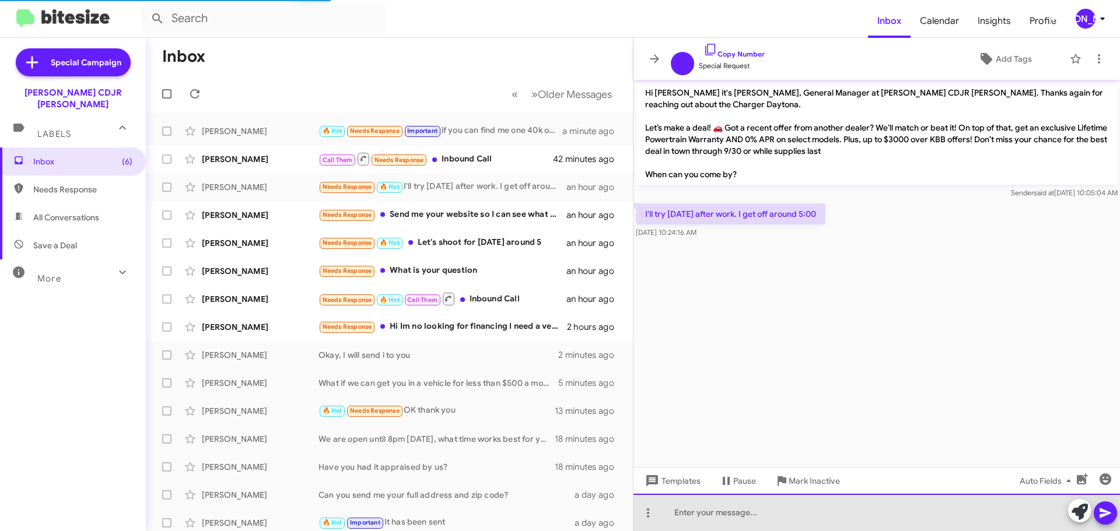
click at [781, 517] on div at bounding box center [876, 512] width 486 height 37
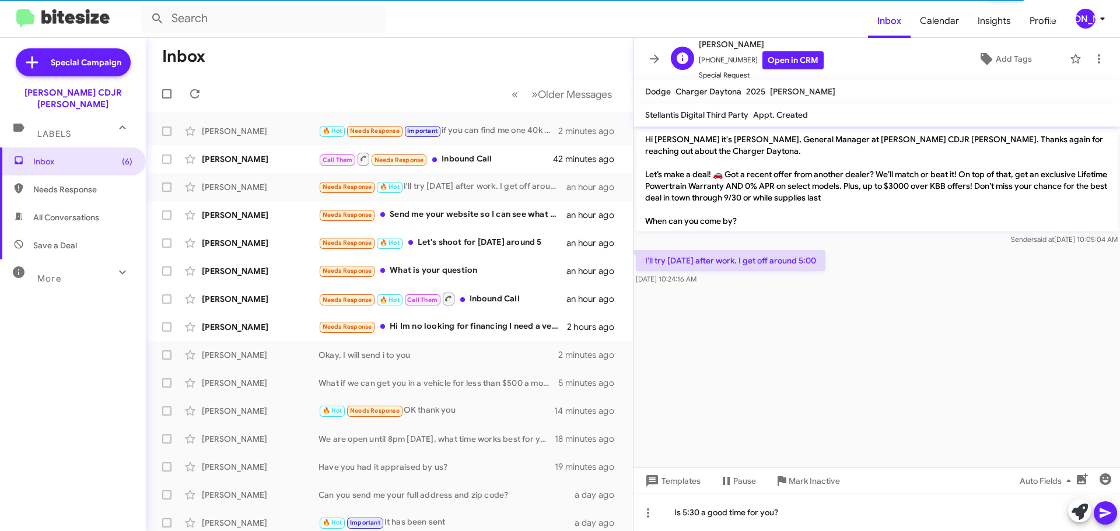
click at [776, 71] on span "Special Request" at bounding box center [761, 75] width 125 height 12
click at [779, 59] on link "Open in CRM" at bounding box center [792, 60] width 61 height 18
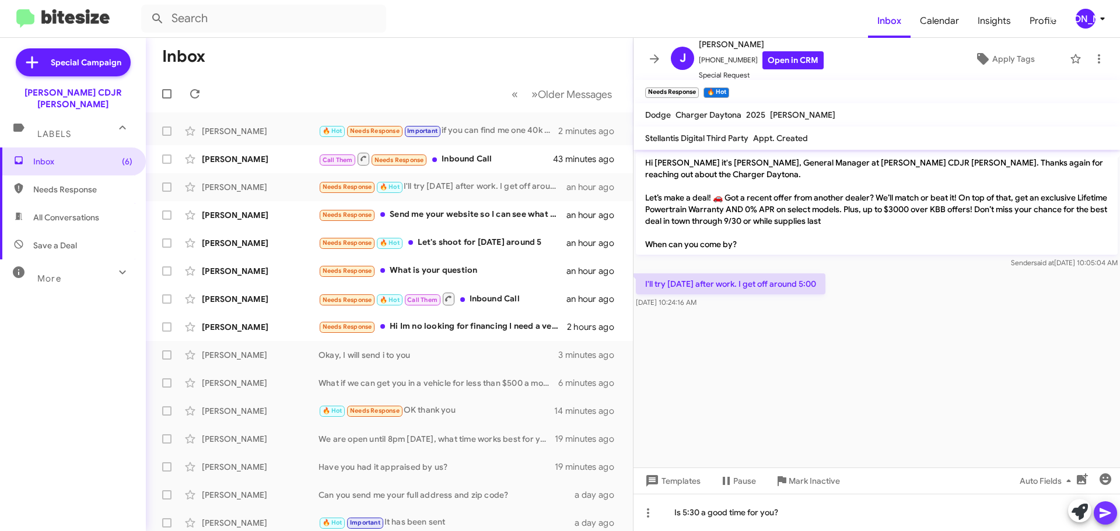
click at [1098, 508] on icon at bounding box center [1105, 513] width 14 height 14
click at [650, 47] on mat-toolbar "[PERSON_NAME] [PHONE_NUMBER] Open in CRM Special Request Apply Tags" at bounding box center [876, 59] width 486 height 42
click at [654, 59] on icon at bounding box center [654, 58] width 9 height 9
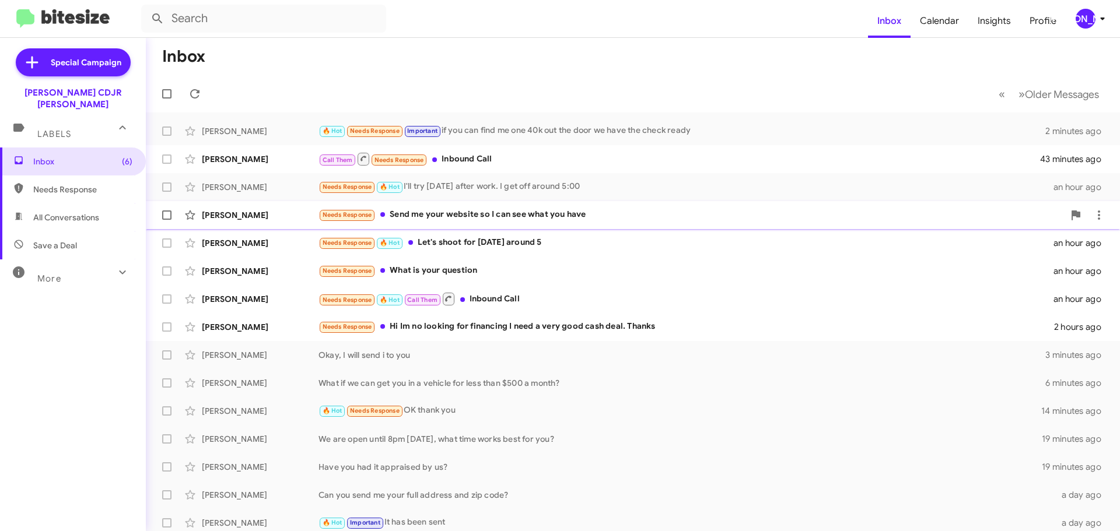
click at [542, 221] on div "Needs Response Send me your website so I can see what you have" at bounding box center [690, 214] width 745 height 13
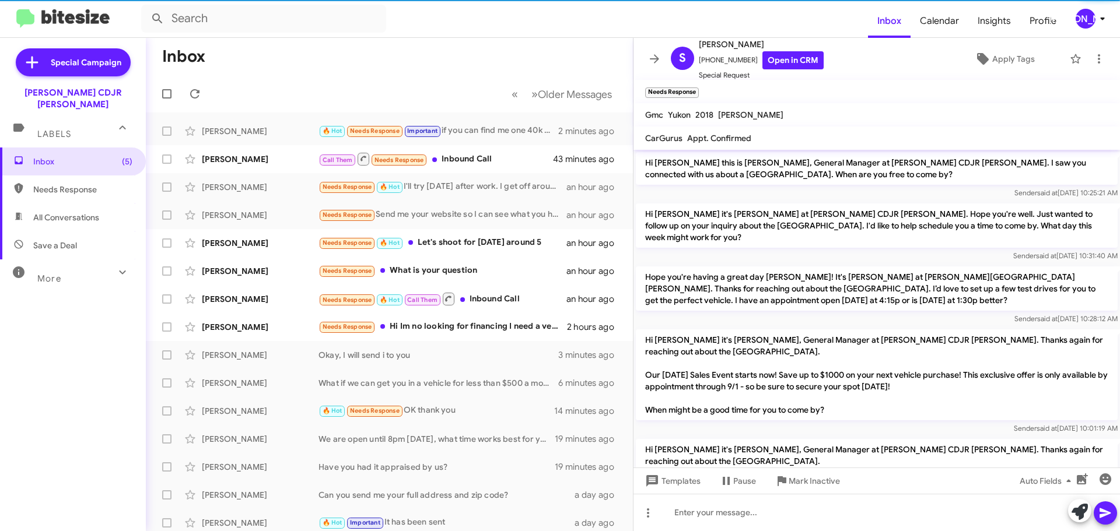
scroll to position [155, 0]
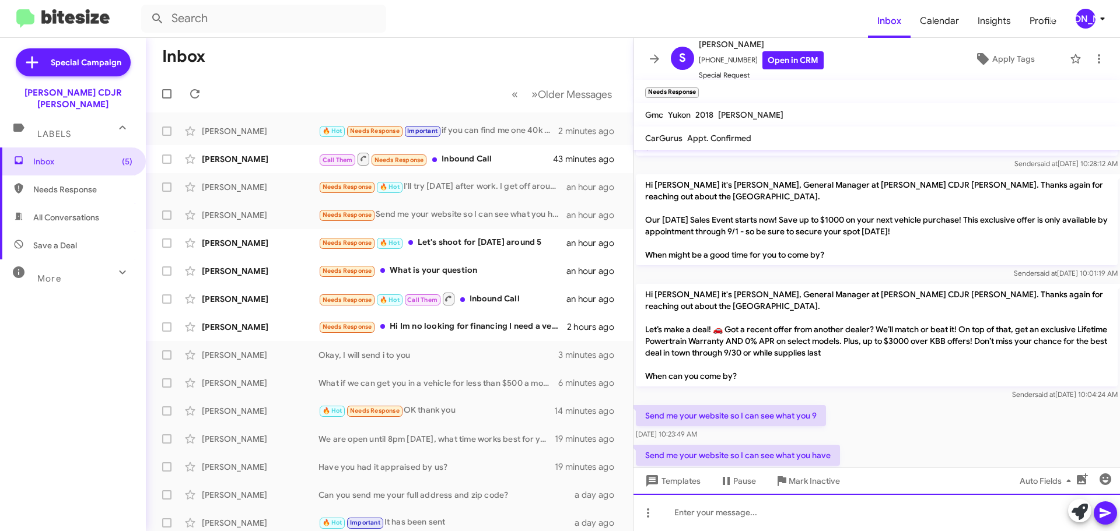
paste div
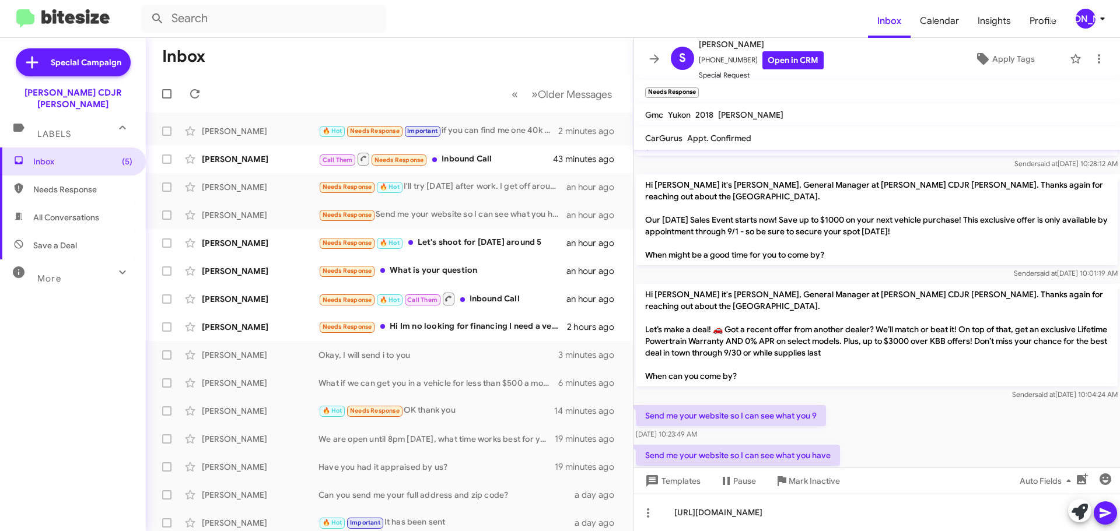
click at [1104, 513] on icon at bounding box center [1105, 513] width 14 height 14
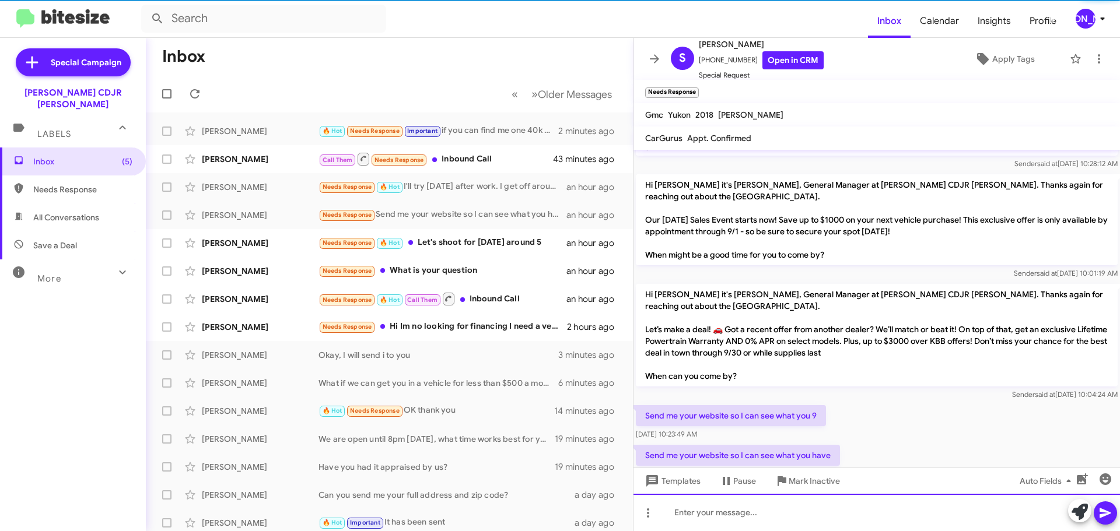
scroll to position [0, 0]
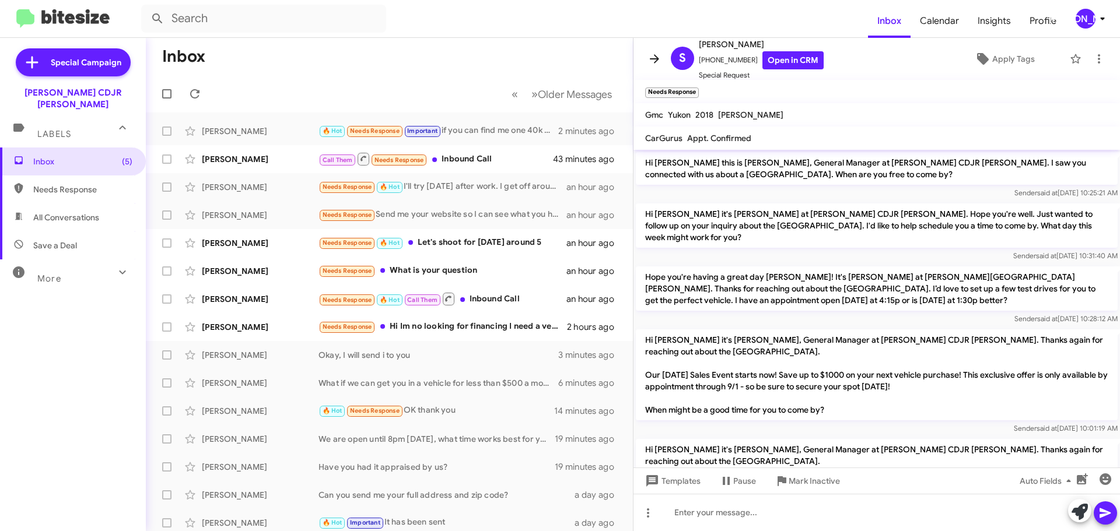
click at [654, 59] on icon at bounding box center [654, 58] width 9 height 9
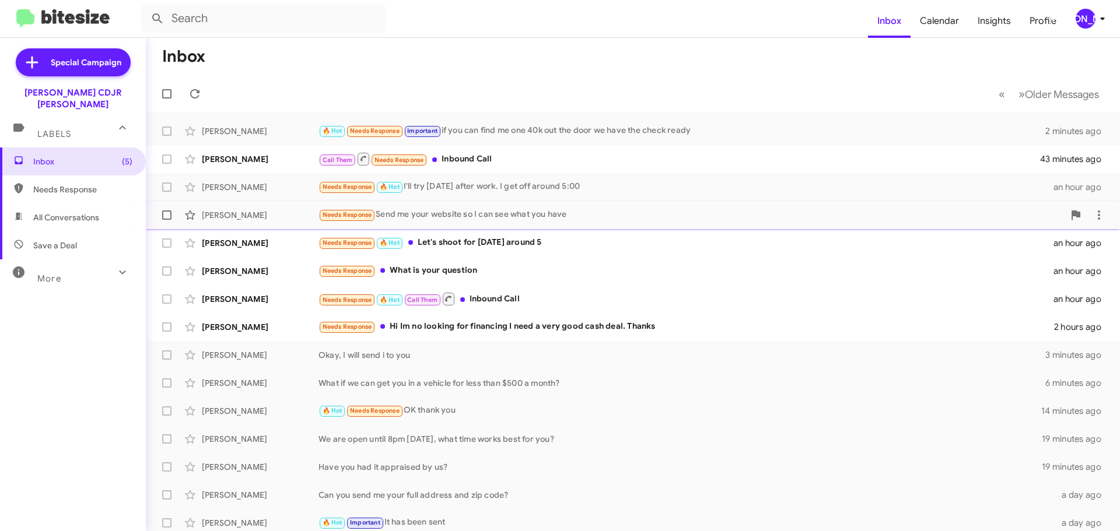
click at [531, 211] on div "Needs Response Send me your website so I can see what you have" at bounding box center [690, 214] width 745 height 13
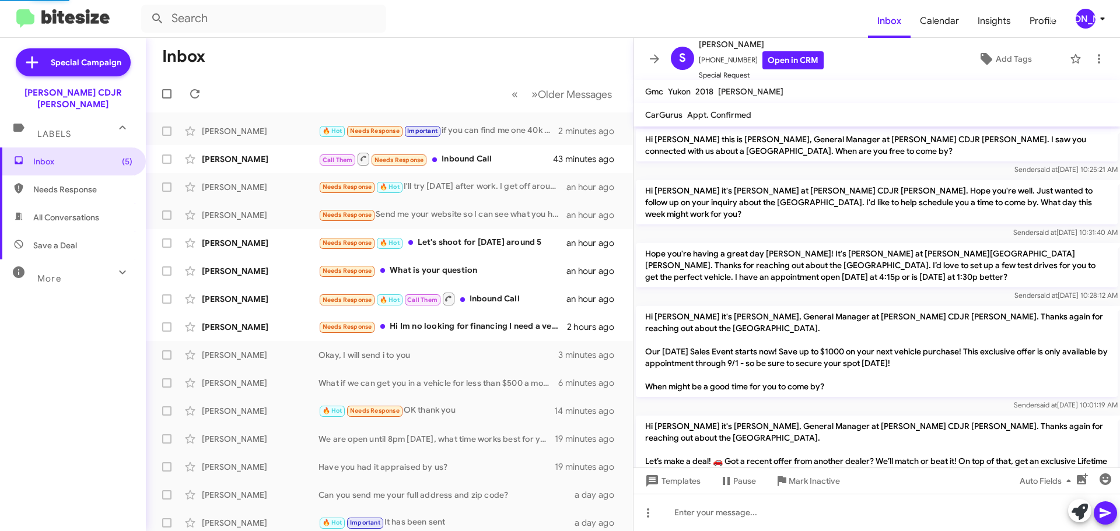
scroll to position [174, 0]
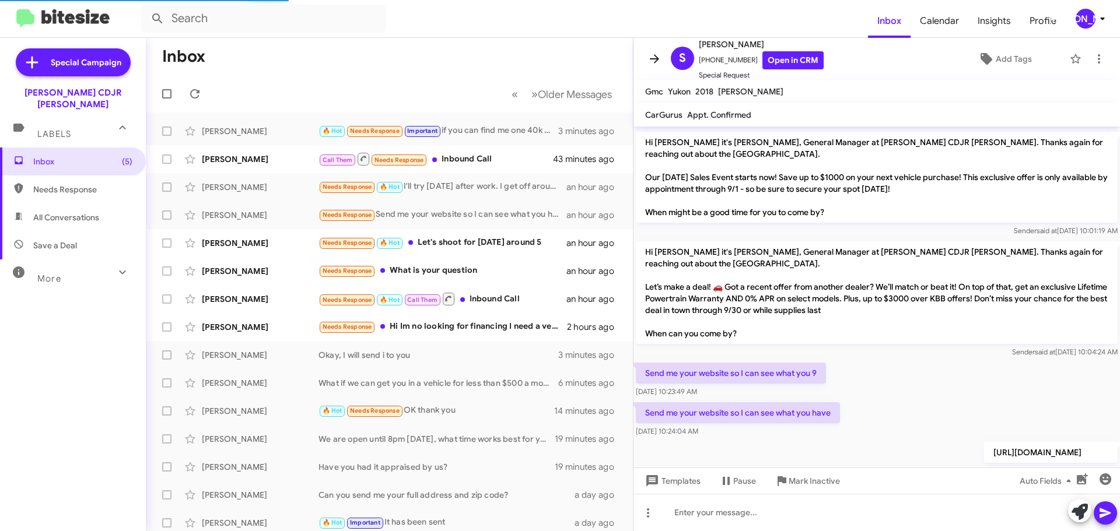
click at [651, 53] on icon at bounding box center [654, 59] width 14 height 14
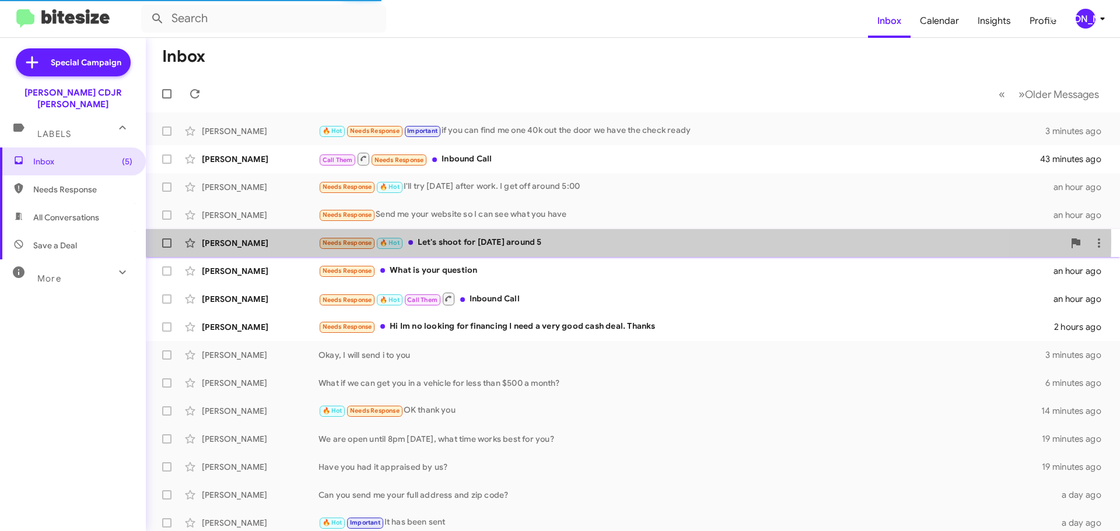
click at [541, 240] on div "Needs Response 🔥 Hot Let's shoot for [DATE] around 5" at bounding box center [690, 242] width 745 height 13
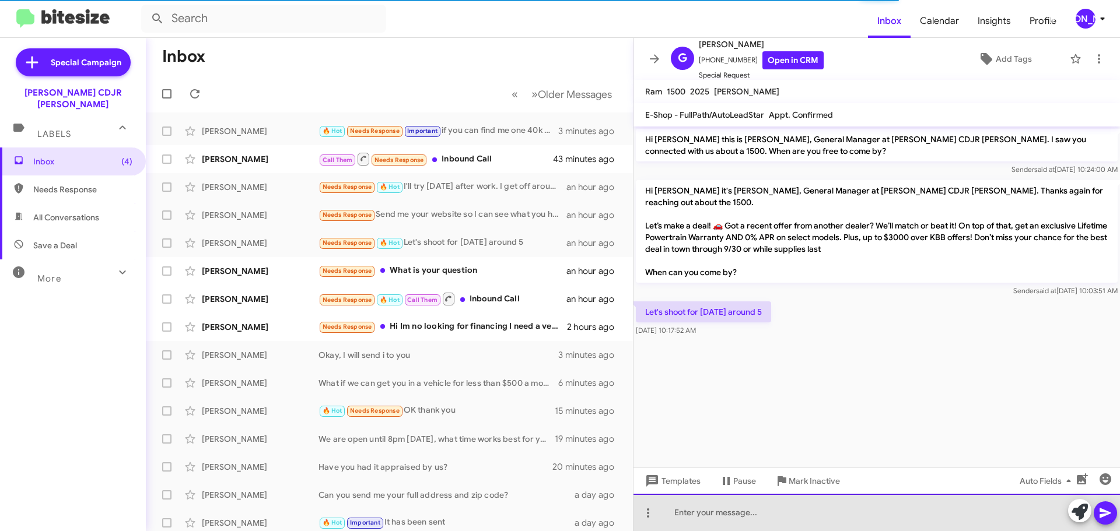
click at [792, 497] on div at bounding box center [876, 512] width 486 height 37
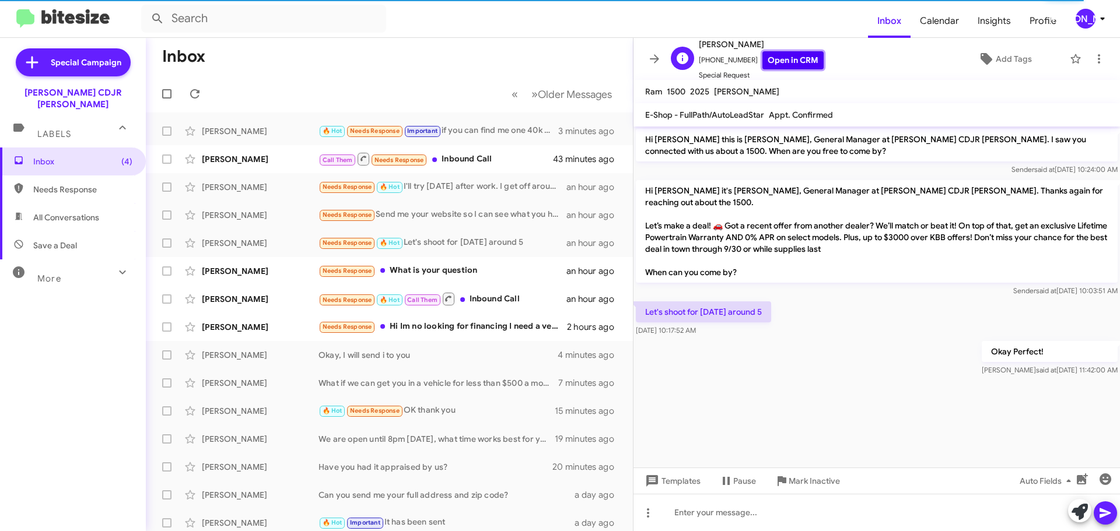
click at [777, 55] on link "Open in CRM" at bounding box center [792, 60] width 61 height 18
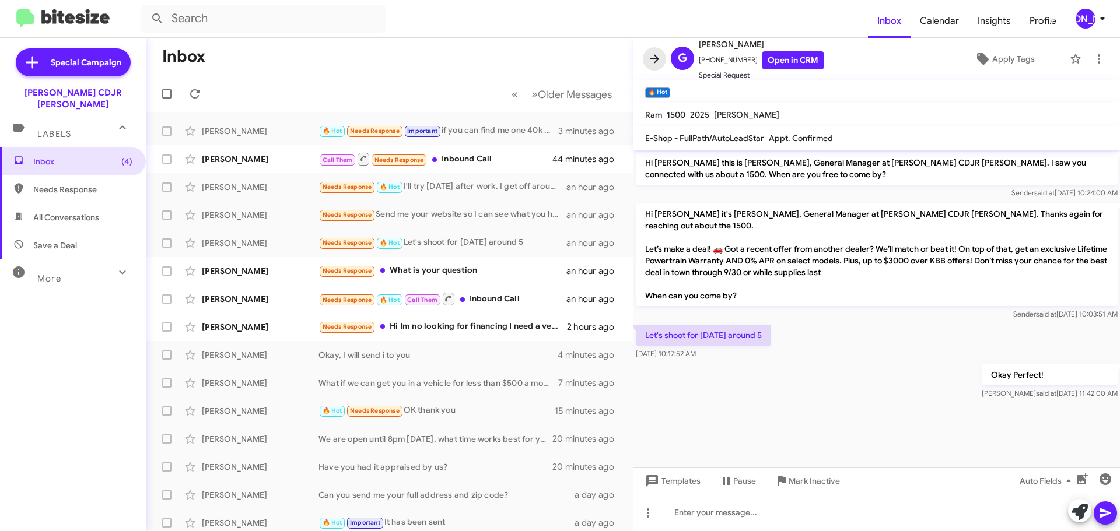
click at [658, 63] on icon at bounding box center [654, 59] width 14 height 14
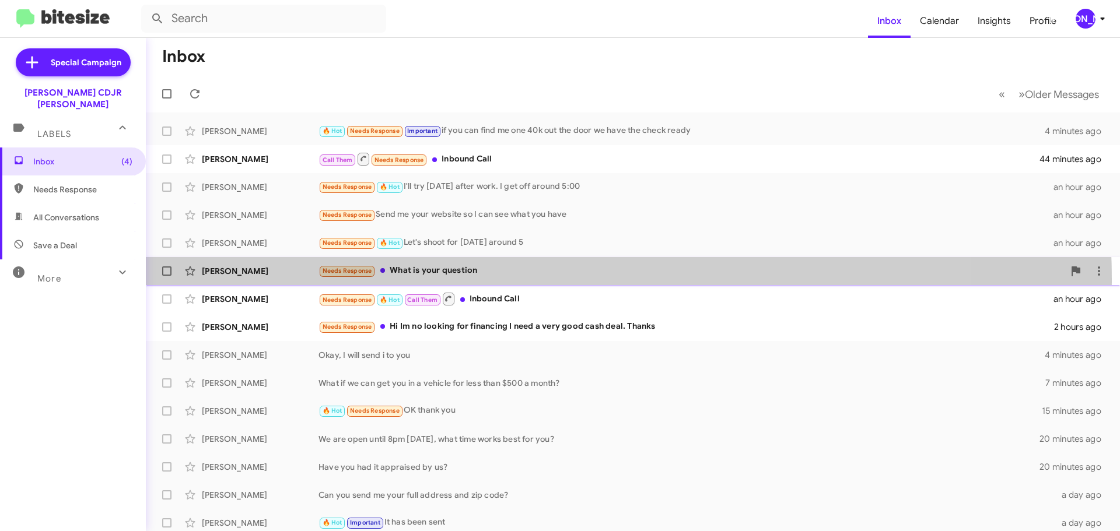
click at [522, 279] on div "[PERSON_NAME] Needs Response What is your question an hour ago" at bounding box center [632, 270] width 955 height 23
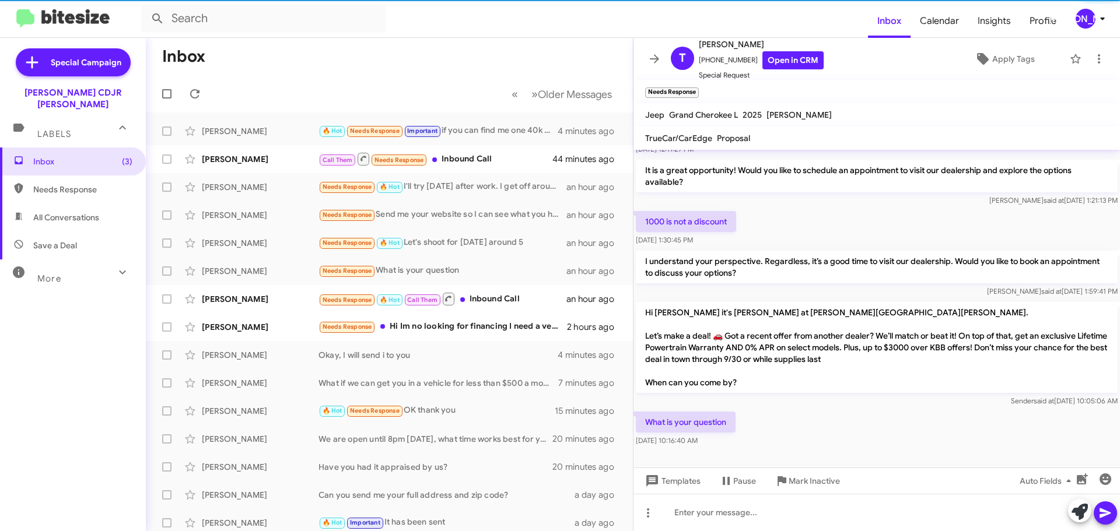
scroll to position [143, 0]
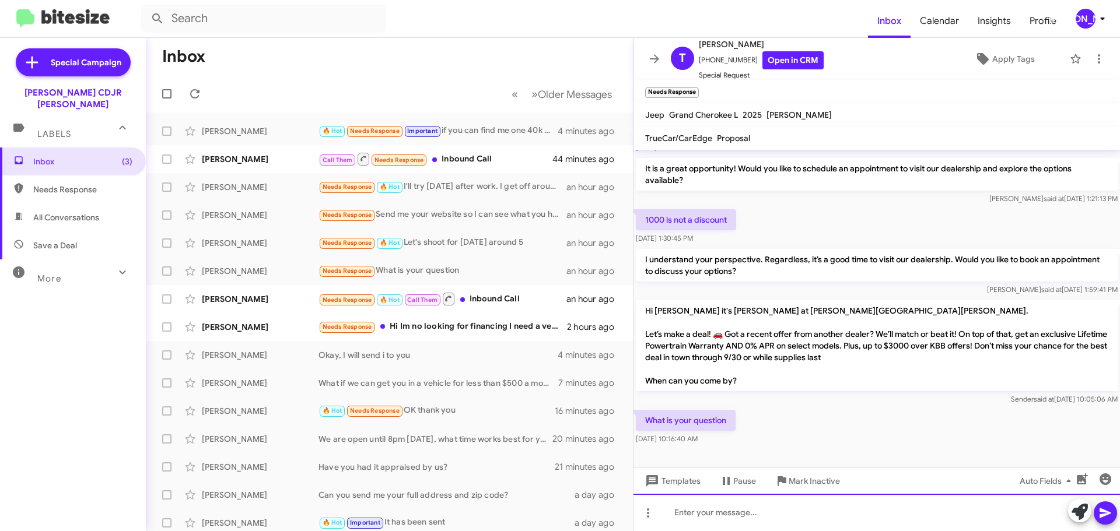
click at [833, 515] on div at bounding box center [876, 512] width 486 height 37
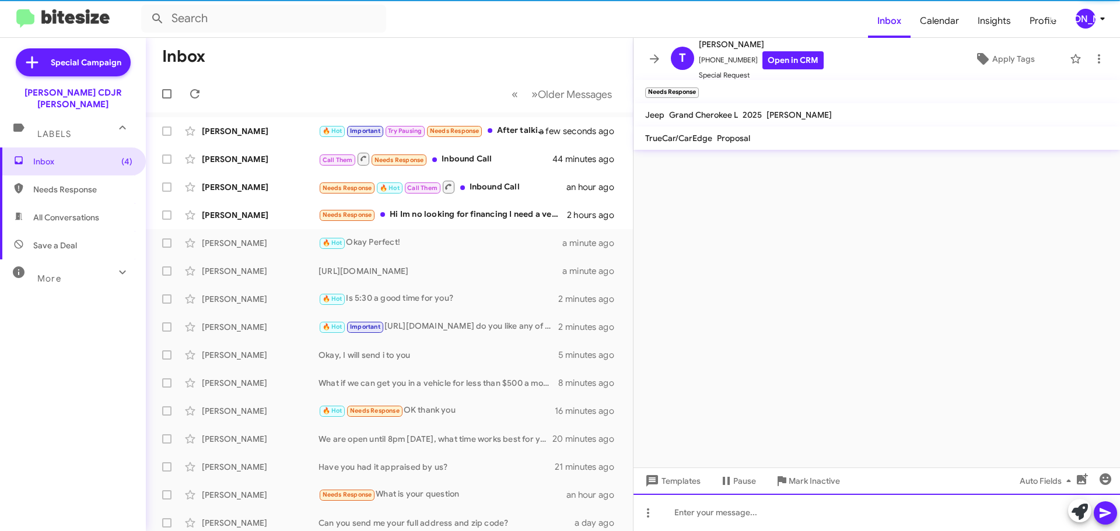
scroll to position [0, 0]
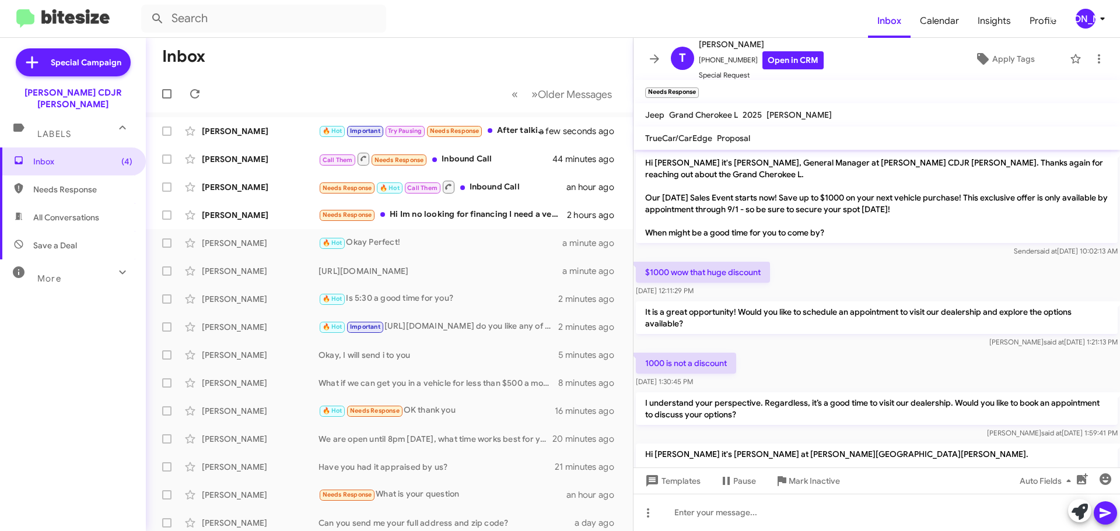
click at [653, 59] on icon at bounding box center [654, 58] width 9 height 9
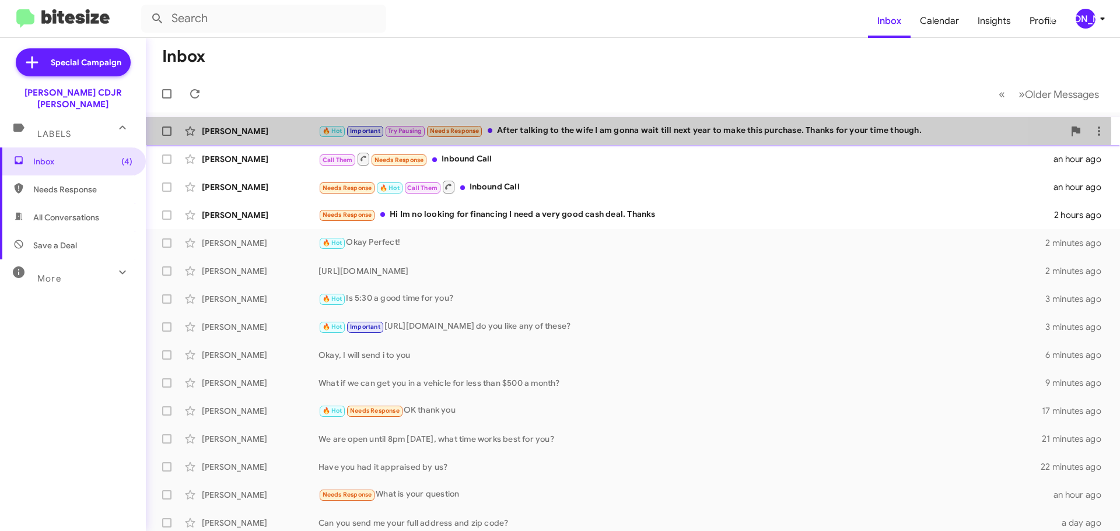
click at [550, 134] on div "🔥 Hot Important Try Pausing Needs Response After talking to the wife I am gonna…" at bounding box center [690, 130] width 745 height 13
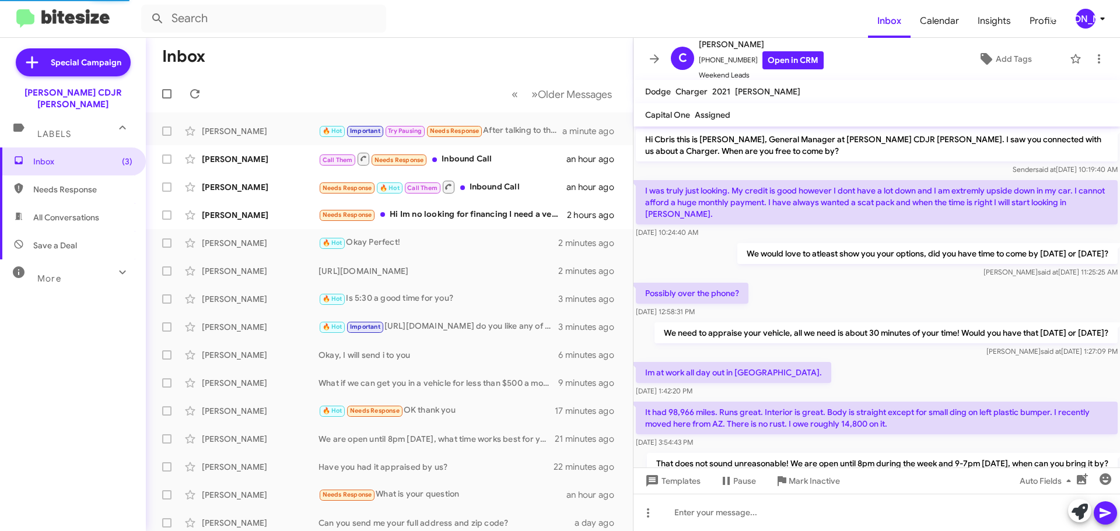
scroll to position [453, 0]
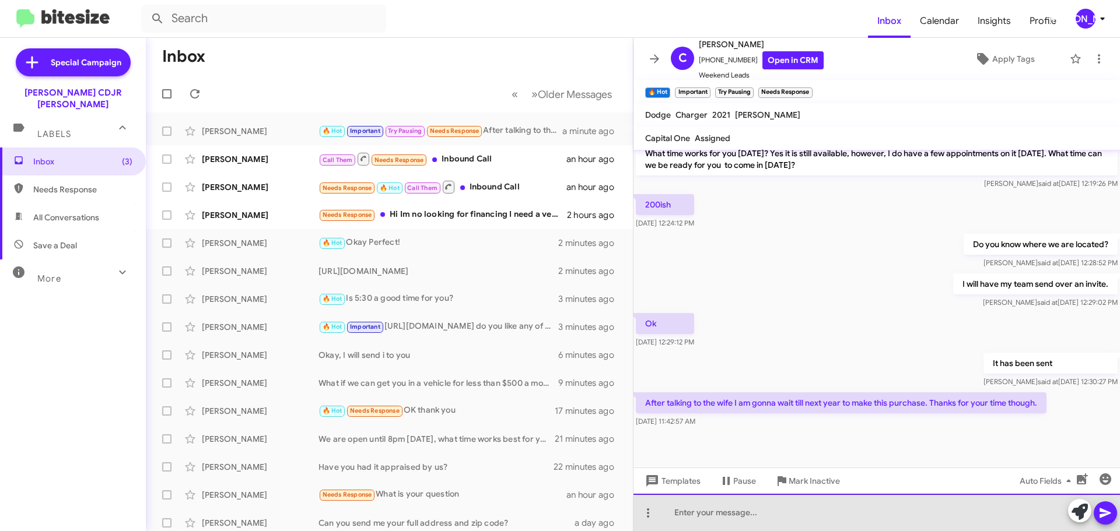
click at [769, 511] on div at bounding box center [876, 512] width 486 height 37
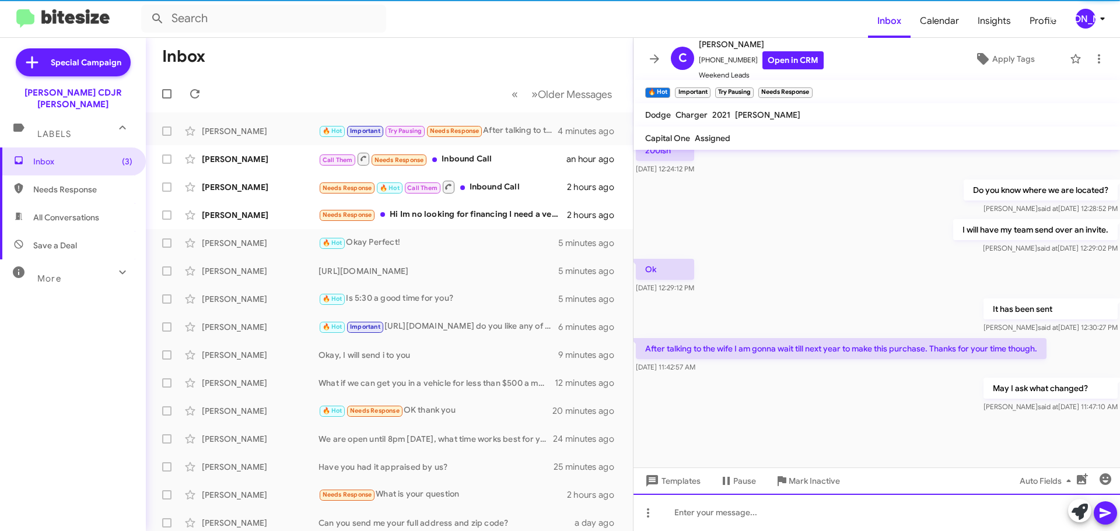
scroll to position [518, 0]
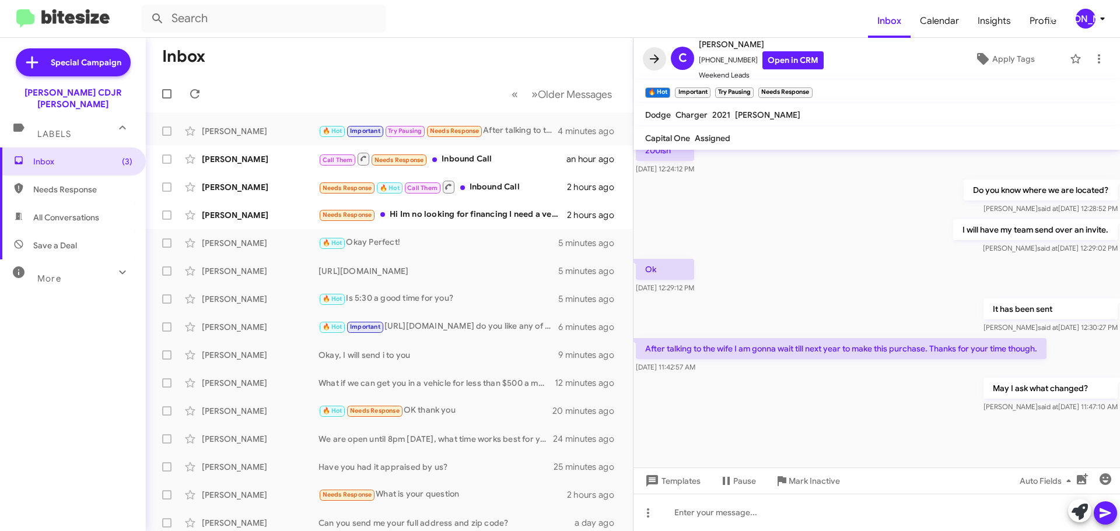
click at [660, 60] on icon at bounding box center [654, 59] width 14 height 14
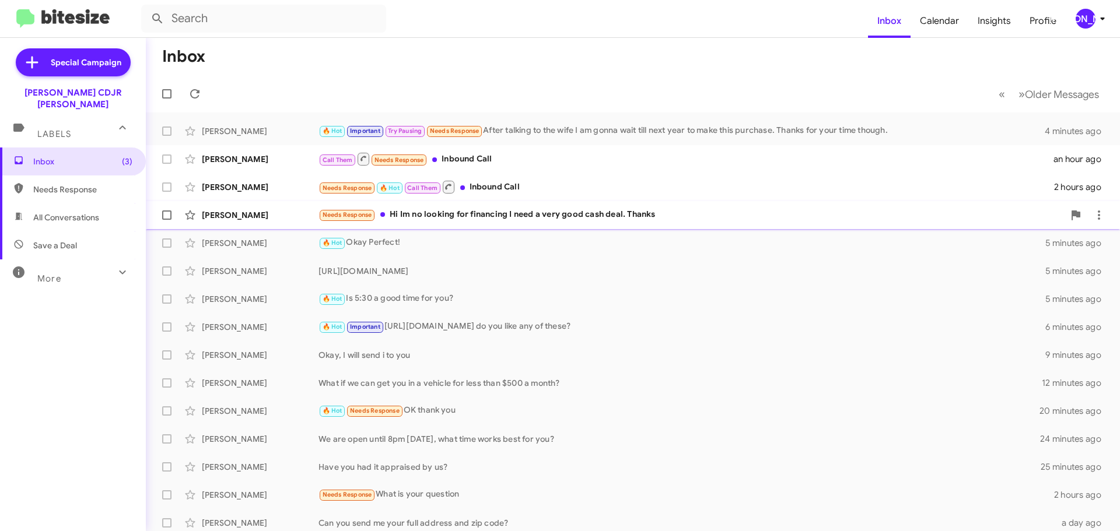
click at [499, 226] on span "[PERSON_NAME] Needs Response Hi Im no looking for financing I need a very good …" at bounding box center [633, 215] width 974 height 28
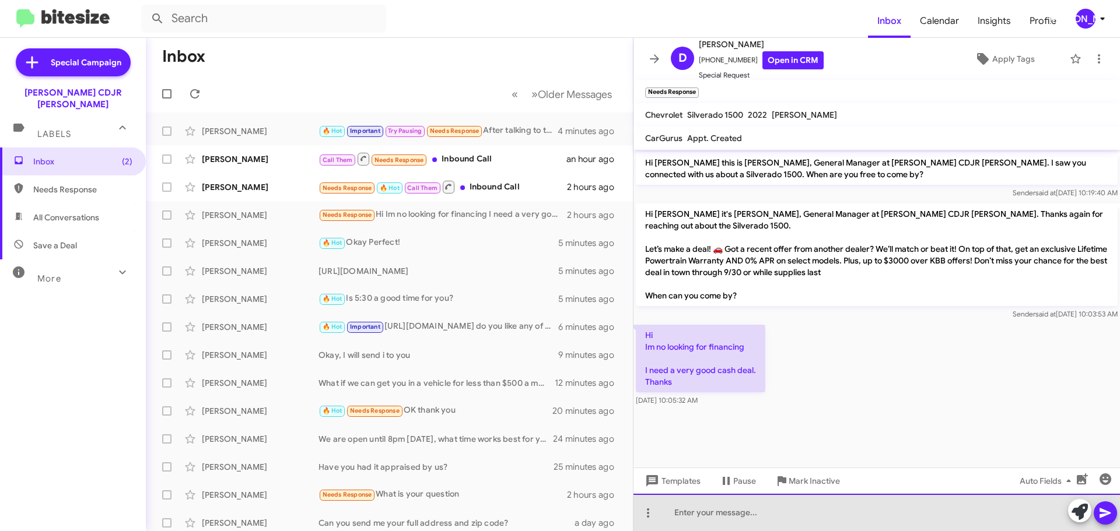
click at [731, 510] on div at bounding box center [876, 512] width 486 height 37
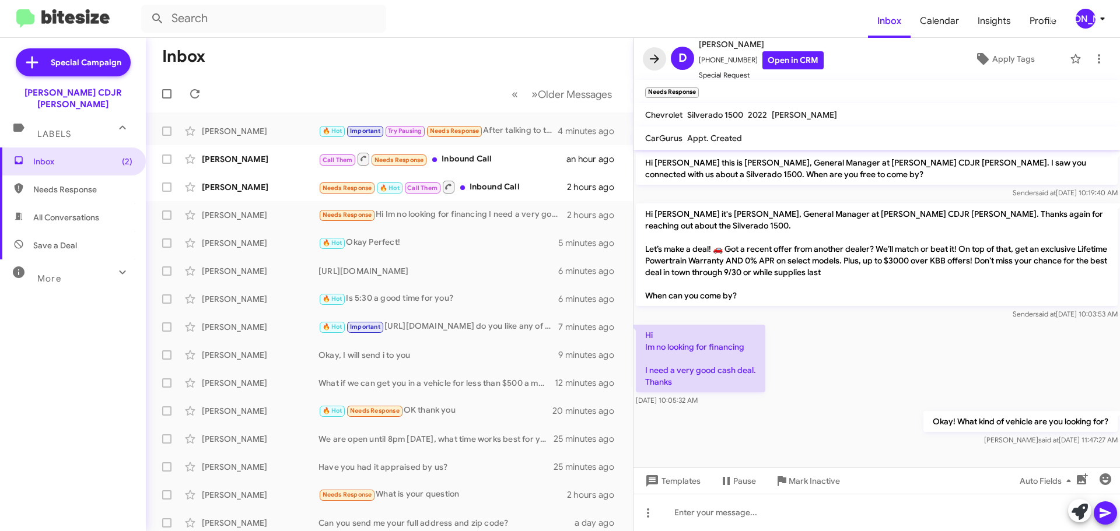
click at [665, 60] on span at bounding box center [654, 59] width 23 height 14
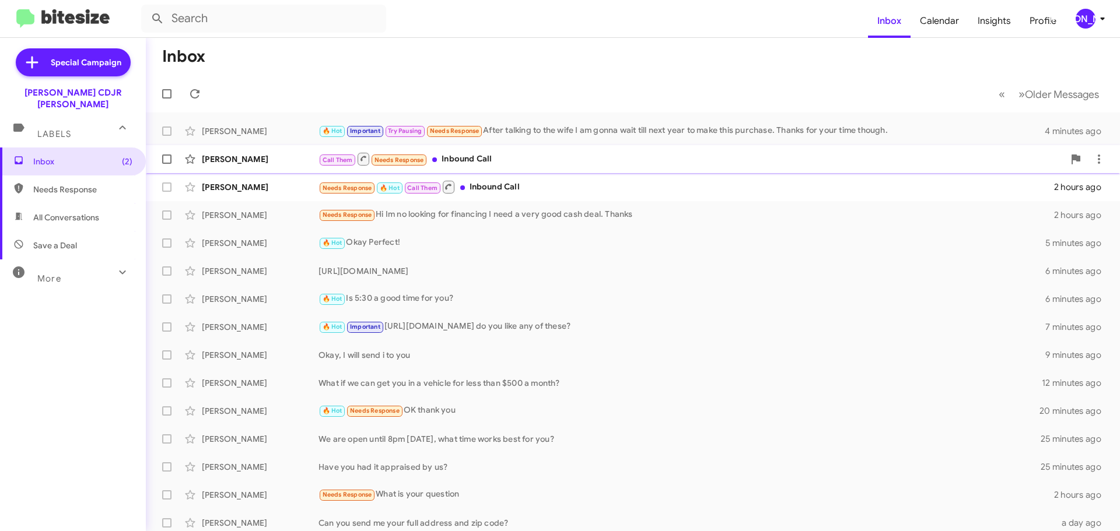
click at [523, 148] on div "[PERSON_NAME] Call Them Needs Response Inbound Call an hour ago" at bounding box center [632, 159] width 955 height 23
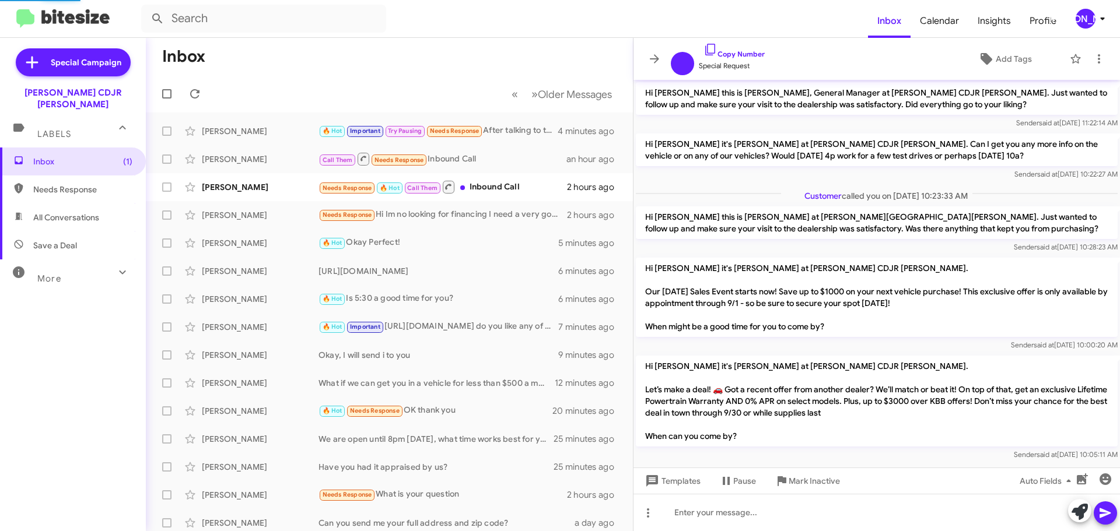
scroll to position [37, 0]
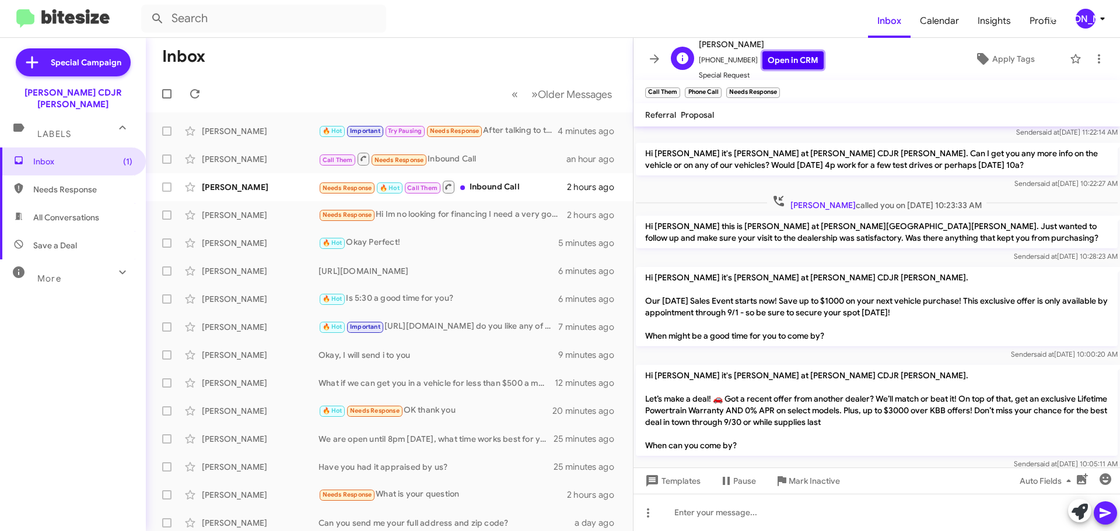
click at [792, 61] on link "Open in CRM" at bounding box center [792, 60] width 61 height 18
click at [656, 59] on icon at bounding box center [654, 58] width 9 height 9
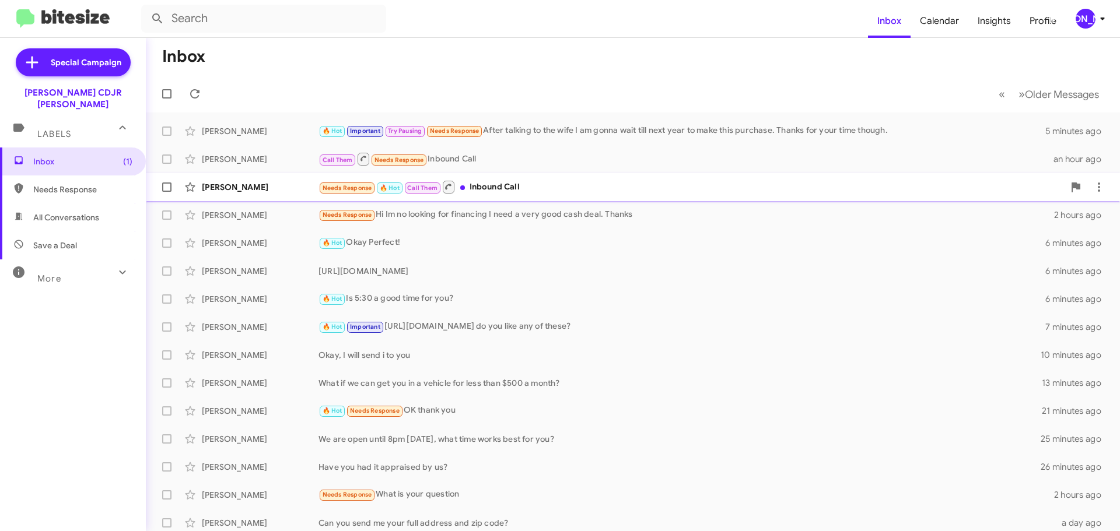
click at [557, 184] on div "Needs Response 🔥 Hot Call Them Inbound Call" at bounding box center [690, 187] width 745 height 15
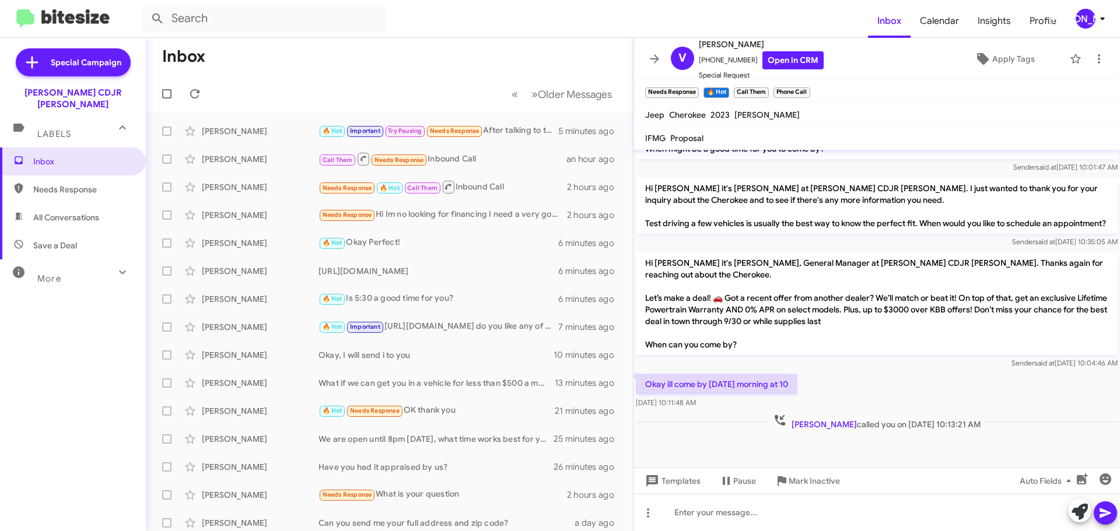
scroll to position [641, 0]
click at [786, 66] on link "Open in CRM" at bounding box center [792, 60] width 61 height 18
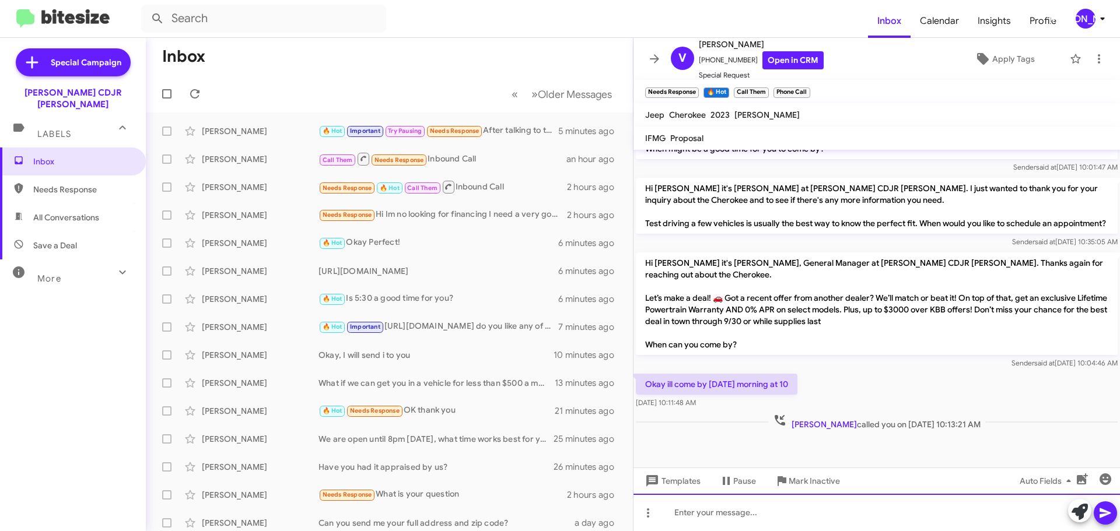
click at [760, 514] on div at bounding box center [876, 512] width 486 height 37
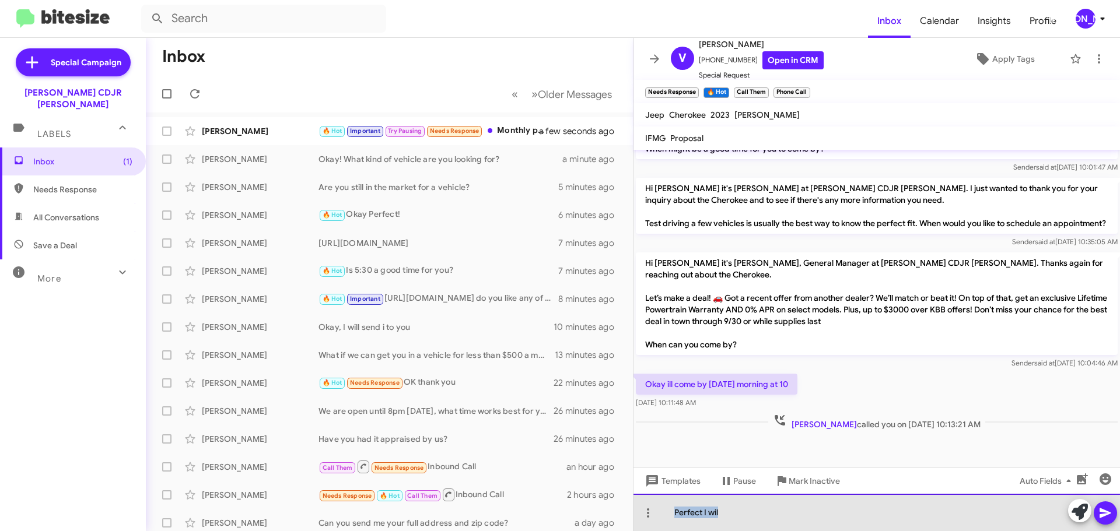
drag, startPoint x: 773, startPoint y: 516, endPoint x: 669, endPoint y: 514, distance: 103.8
click at [669, 514] on div "Perfect I wil" at bounding box center [876, 512] width 486 height 37
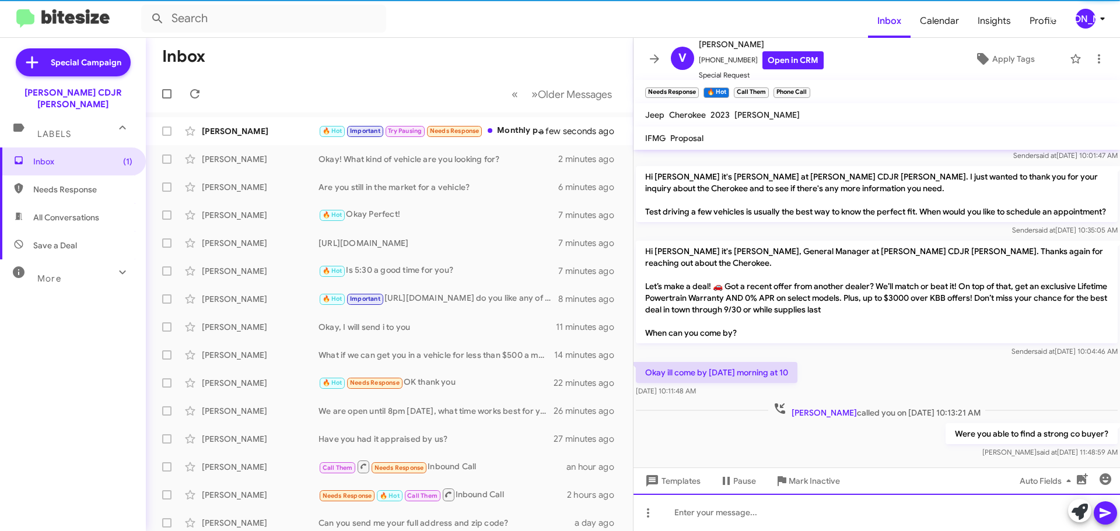
scroll to position [0, 0]
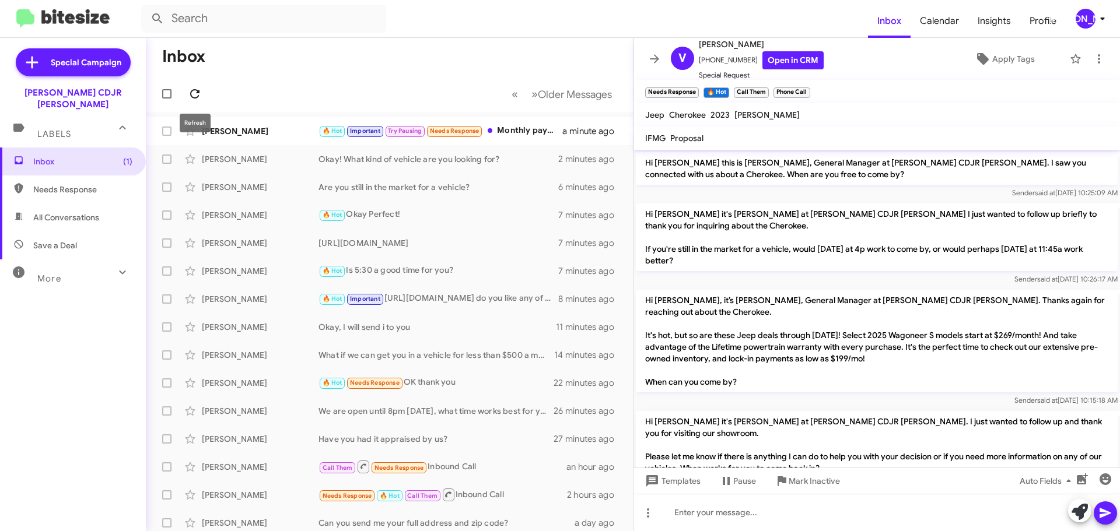
click at [203, 93] on span at bounding box center [194, 94] width 23 height 14
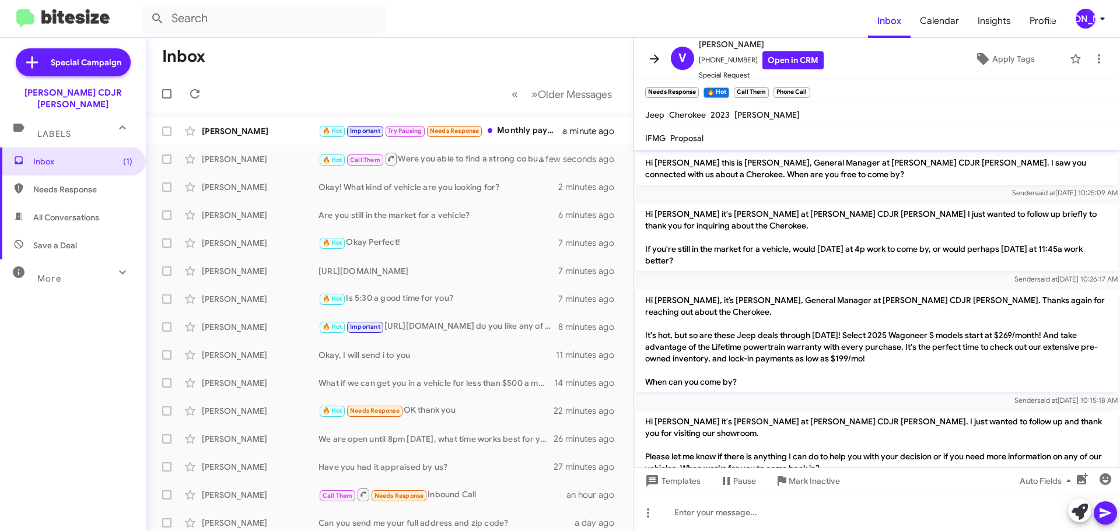
click at [647, 64] on icon at bounding box center [654, 59] width 14 height 14
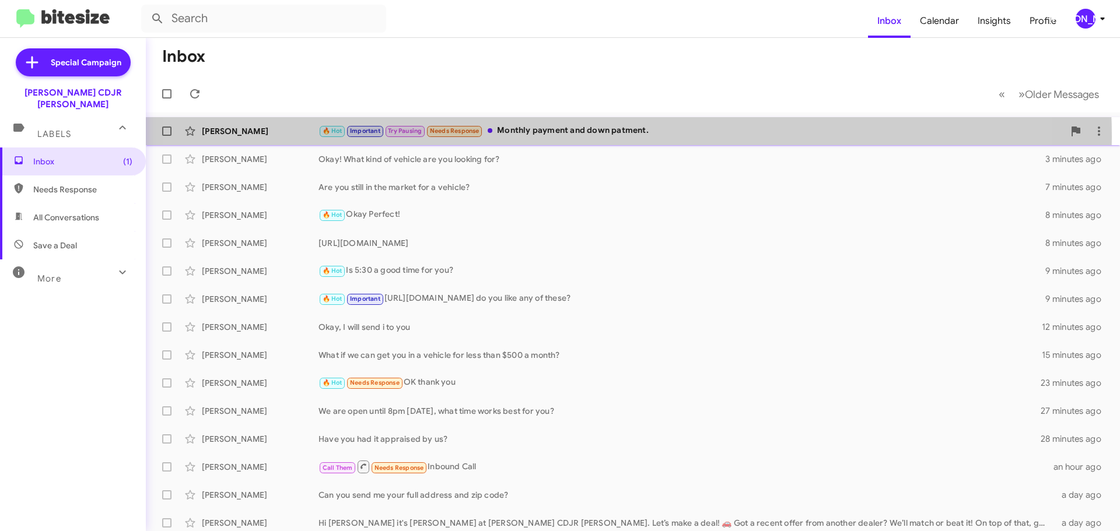
click at [563, 137] on div "🔥 Hot Important Try Pausing Needs Response Monthly payment and down patment." at bounding box center [690, 130] width 745 height 13
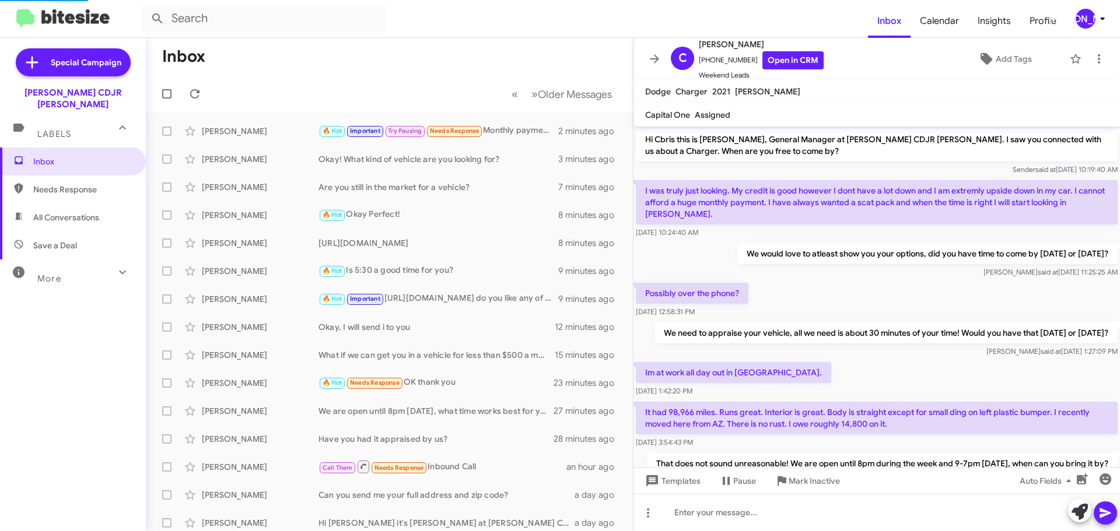
scroll to position [538, 0]
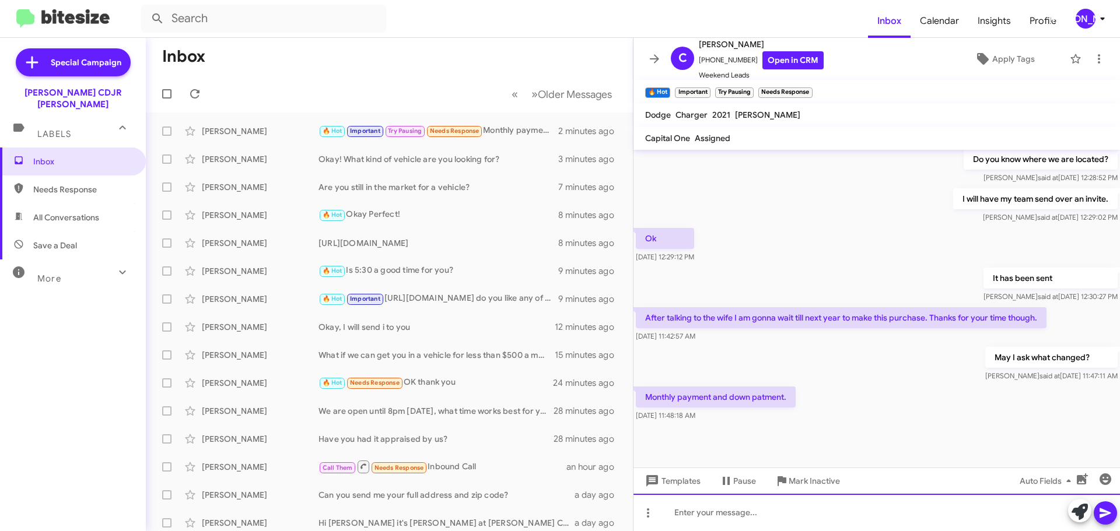
click at [702, 522] on div at bounding box center [876, 512] width 486 height 37
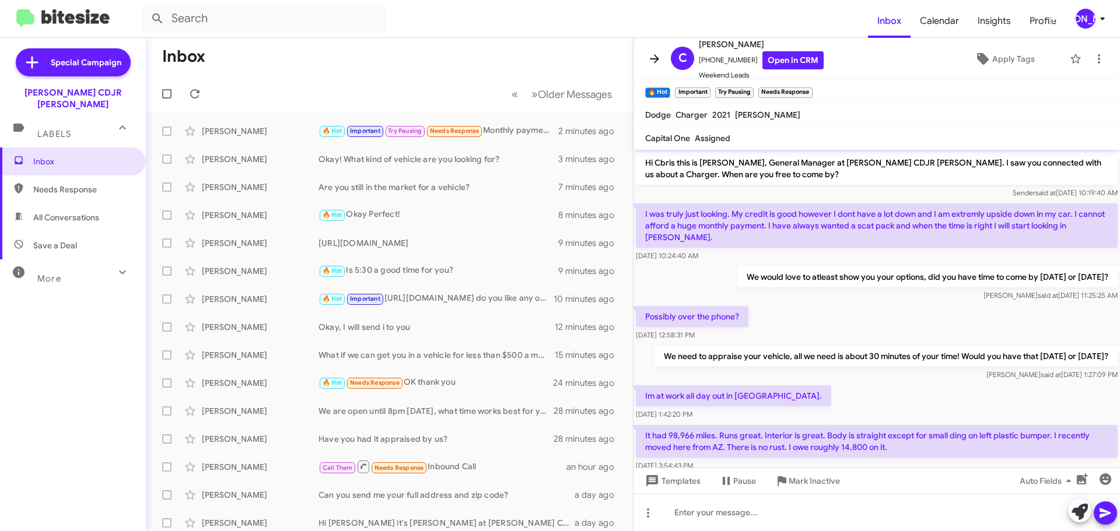
click at [644, 59] on span at bounding box center [654, 59] width 23 height 14
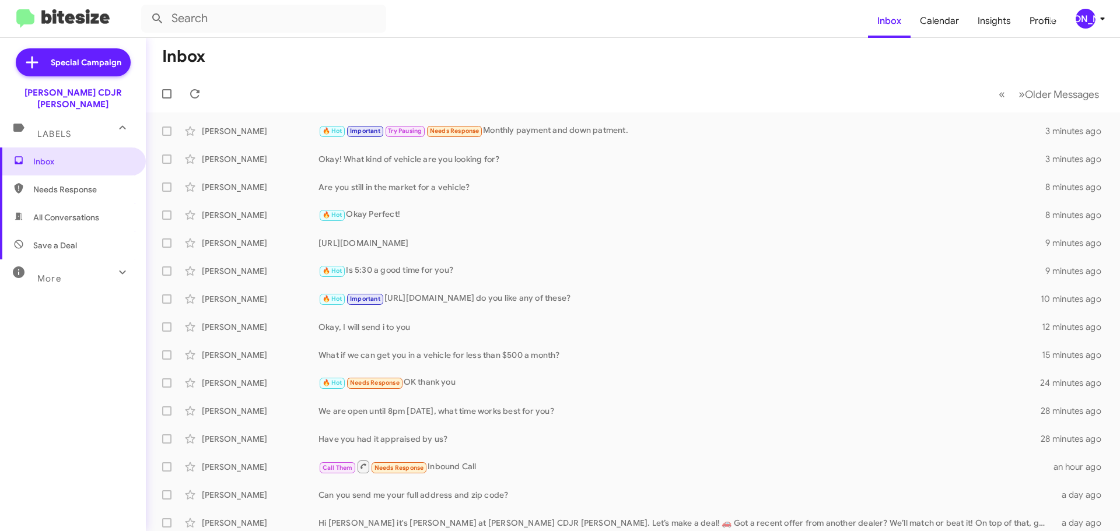
click at [1081, 28] on div "[PERSON_NAME]" at bounding box center [1085, 19] width 20 height 20
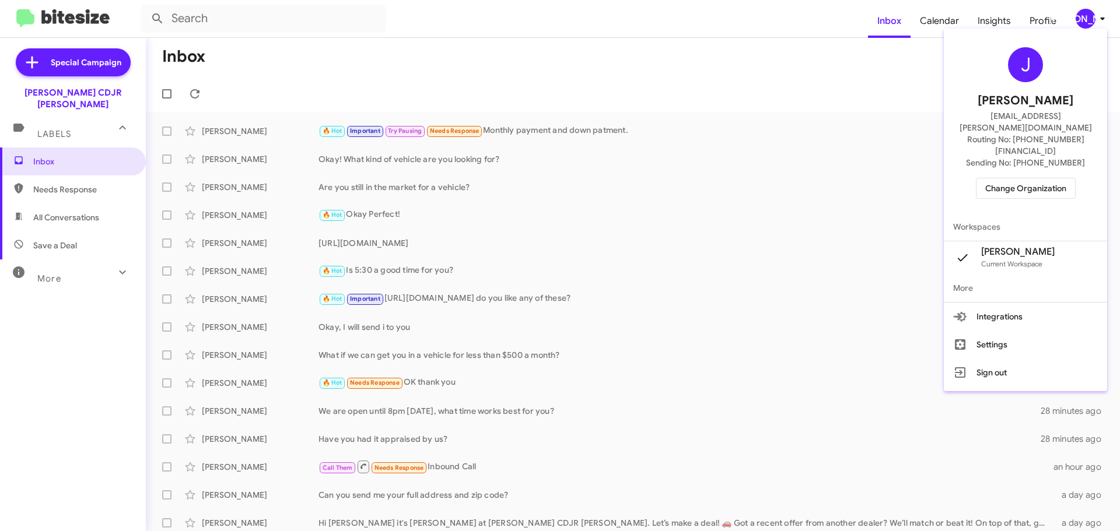
click at [1047, 178] on span "Change Organization" at bounding box center [1025, 188] width 81 height 20
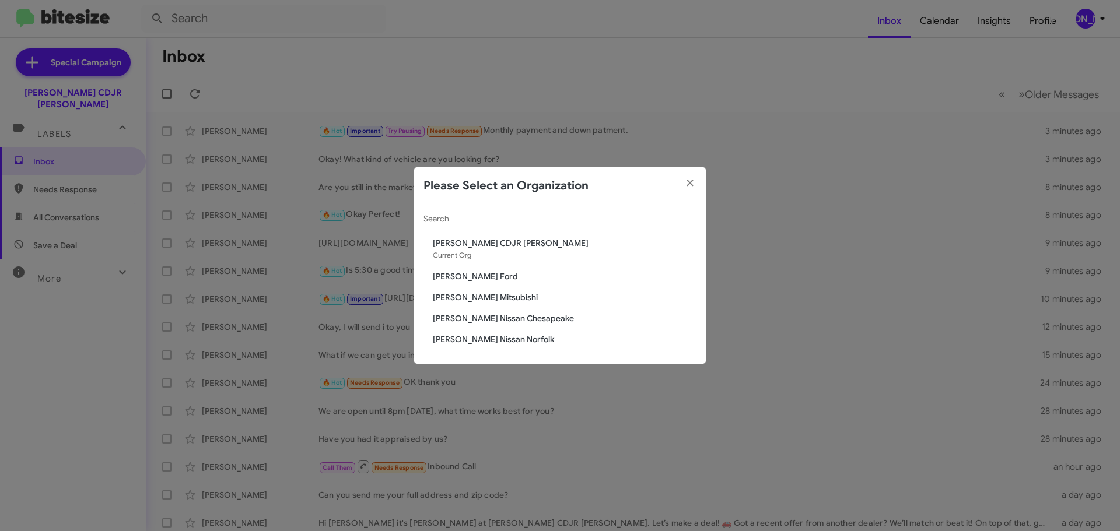
click at [479, 291] on div "Search [PERSON_NAME] CDJR [PERSON_NAME] Current Org [PERSON_NAME] Ford [PERSON_…" at bounding box center [560, 285] width 292 height 160
click at [481, 294] on span "[PERSON_NAME] Mitsubishi" at bounding box center [565, 298] width 264 height 12
click at [482, 294] on span "[PERSON_NAME] Mitsubishi" at bounding box center [565, 298] width 264 height 12
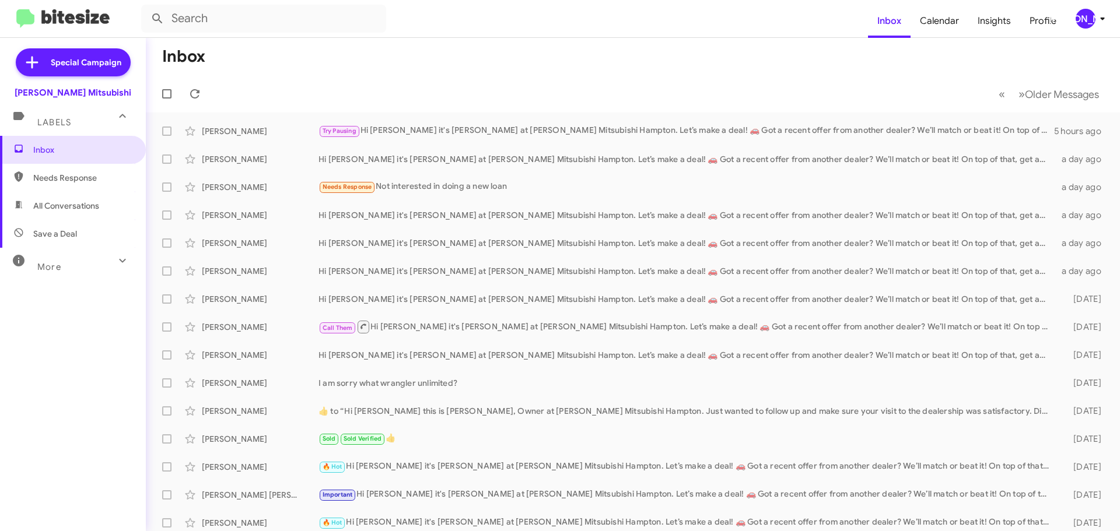
click at [1096, 18] on icon at bounding box center [1102, 19] width 14 height 14
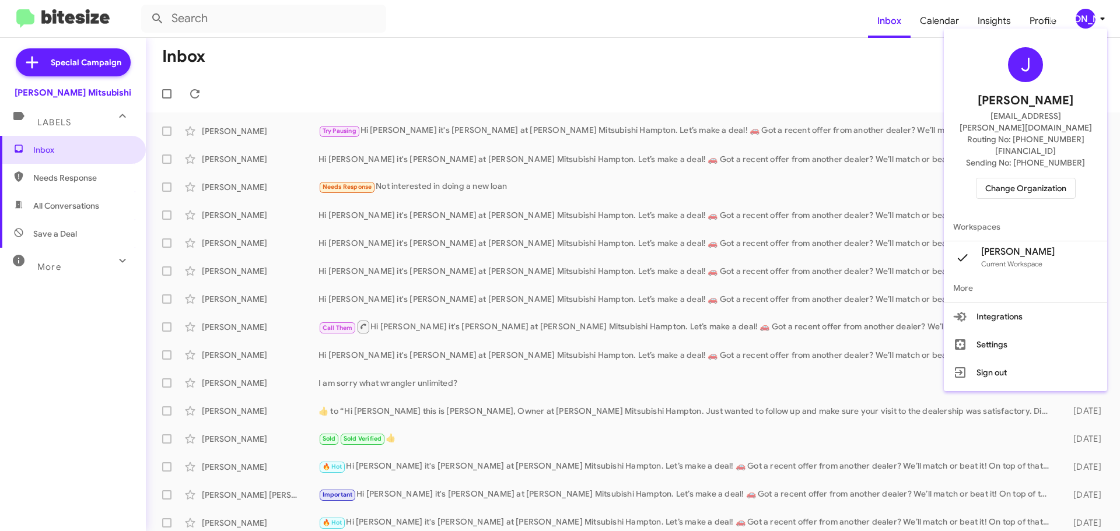
click at [1016, 178] on span "Change Organization" at bounding box center [1025, 188] width 81 height 20
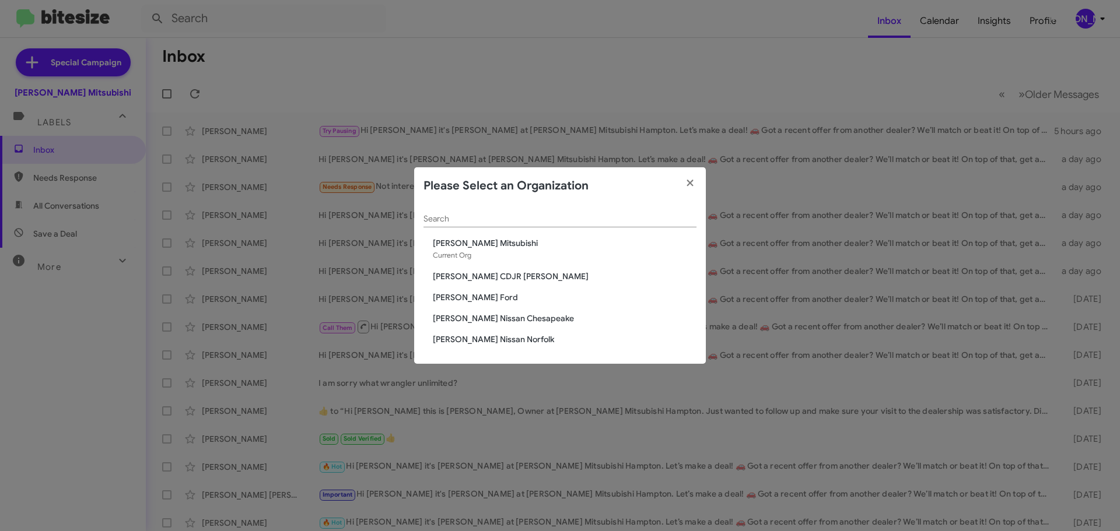
click at [508, 275] on span "[PERSON_NAME] CDJR [PERSON_NAME]" at bounding box center [565, 277] width 264 height 12
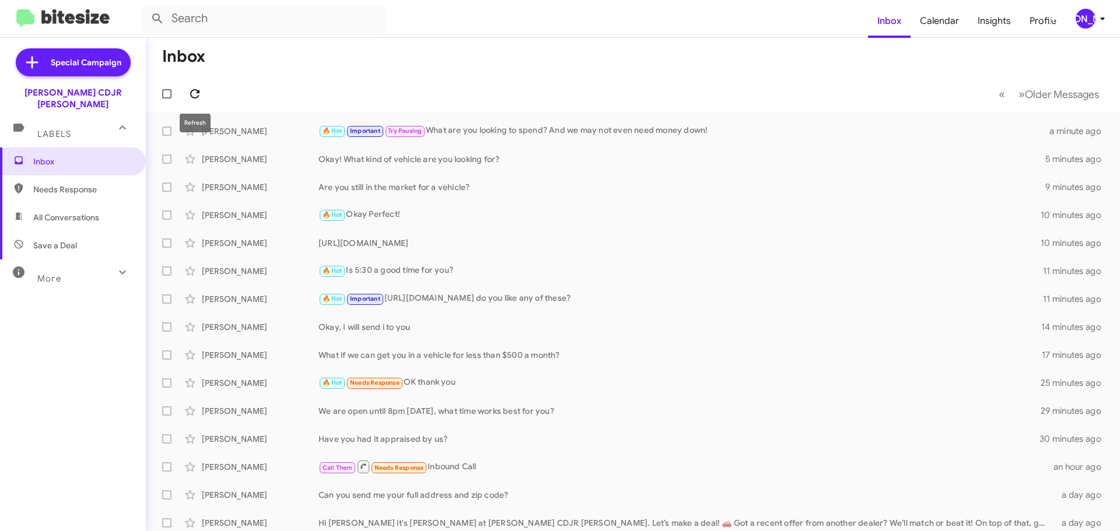
click at [206, 92] on span at bounding box center [194, 94] width 23 height 14
